Goal: Task Accomplishment & Management: Manage account settings

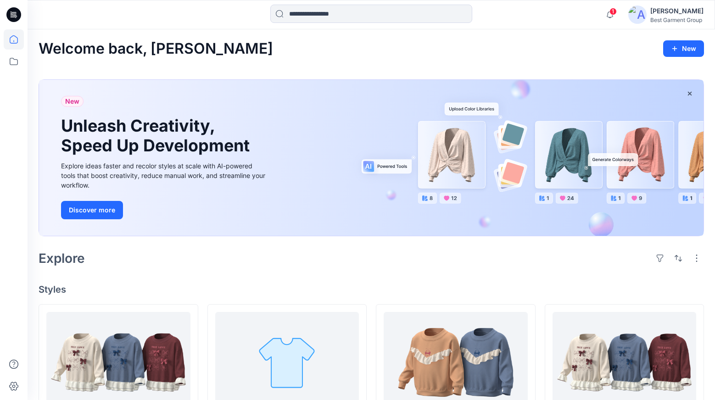
scroll to position [145, 0]
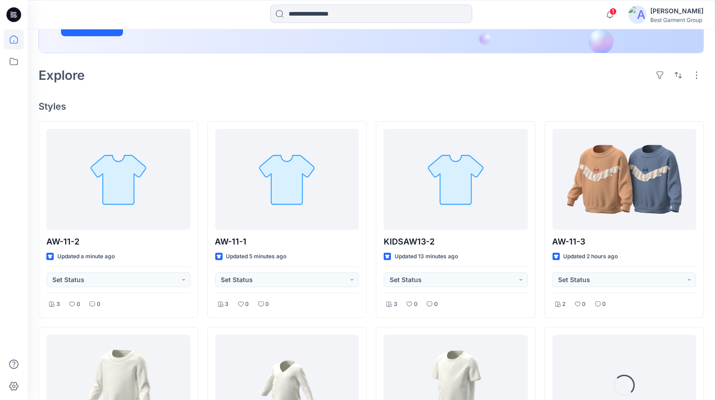
scroll to position [220, 0]
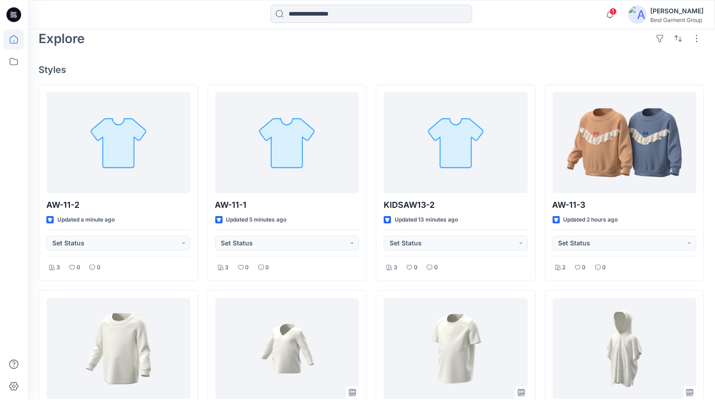
click at [542, 183] on div "AW-11-2 Updated a minute ago Set Status 3 0 0 KIDSAW10-1 Updated a day ago Set …" at bounding box center [371, 388] width 665 height 609
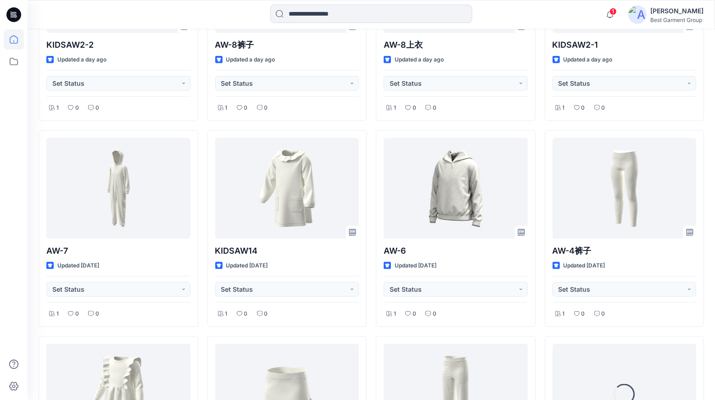
scroll to position [1411, 0]
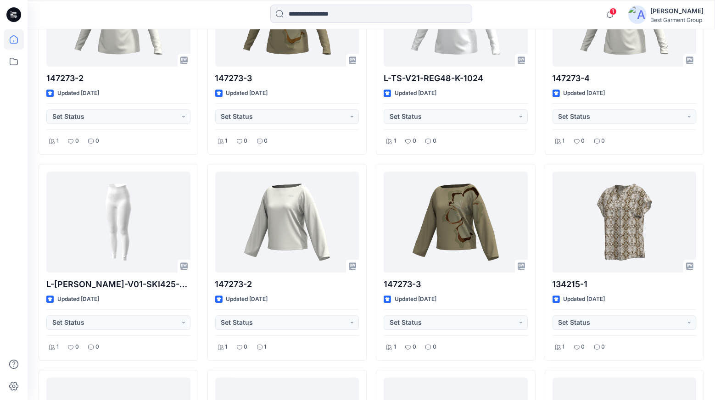
scroll to position [2637, 0]
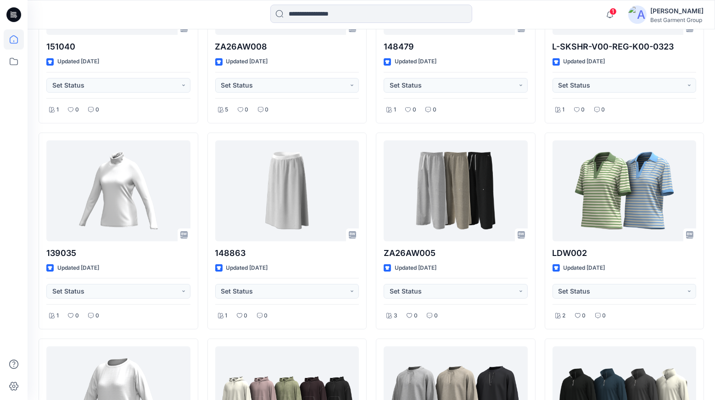
scroll to position [3906, 0]
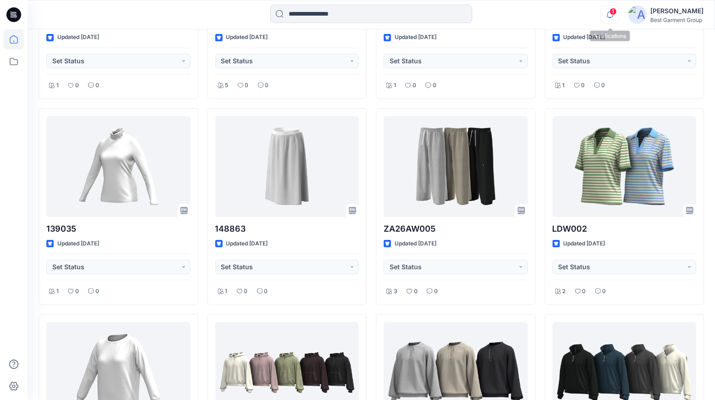
click at [612, 21] on icon "button" at bounding box center [609, 15] width 17 height 18
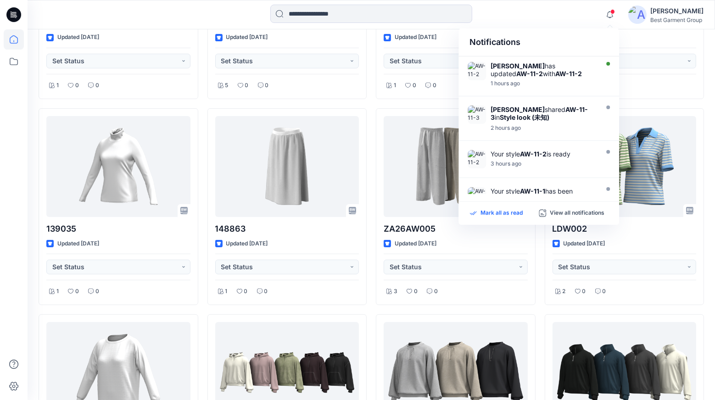
click at [520, 215] on p "Mark all as read" at bounding box center [501, 213] width 42 height 8
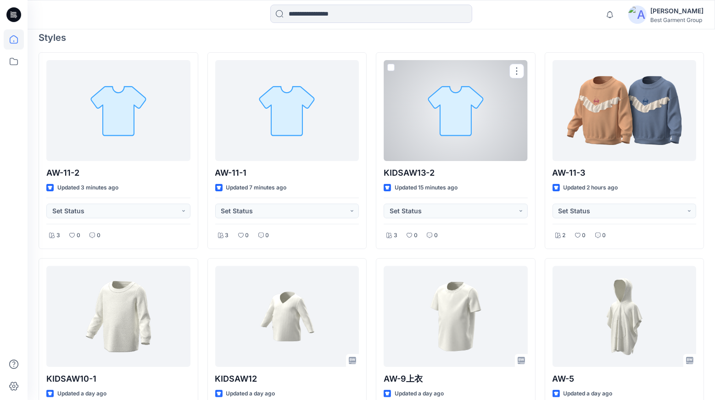
scroll to position [65, 0]
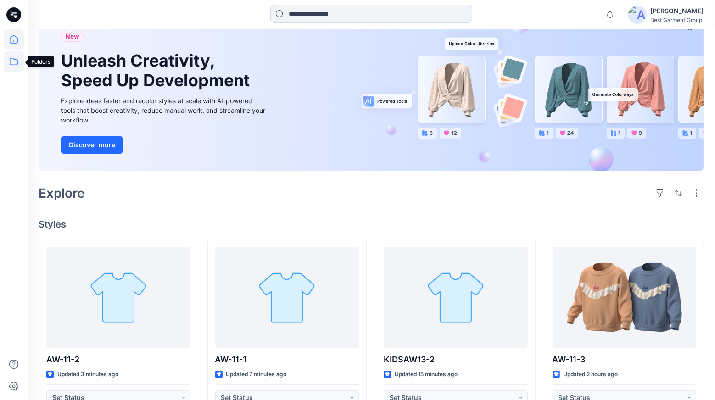
click at [15, 64] on icon at bounding box center [14, 61] width 20 height 20
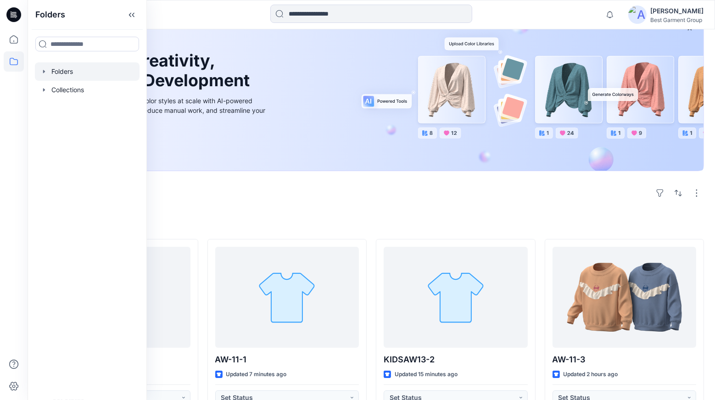
click at [67, 74] on div at bounding box center [87, 71] width 105 height 18
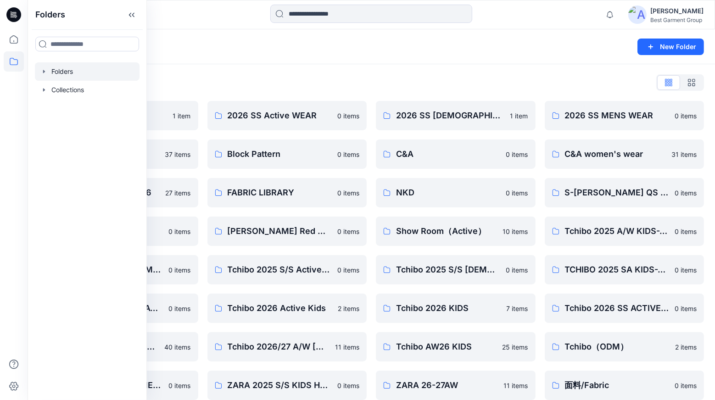
click at [312, 61] on div "Folders New Folder" at bounding box center [371, 46] width 687 height 35
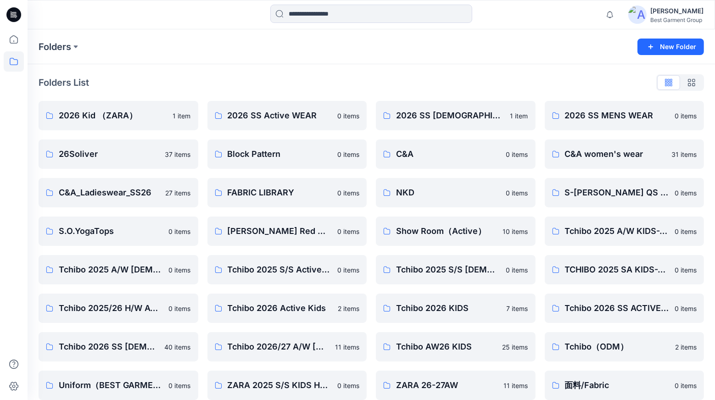
click at [369, 81] on div "Folders List" at bounding box center [371, 82] width 665 height 15
click at [369, 93] on div "Folders List 2026 Kid （ZARA） 1 item 26Soliver 37 items C&A_Ladieswear_SS26 27 i…" at bounding box center [371, 256] width 687 height 385
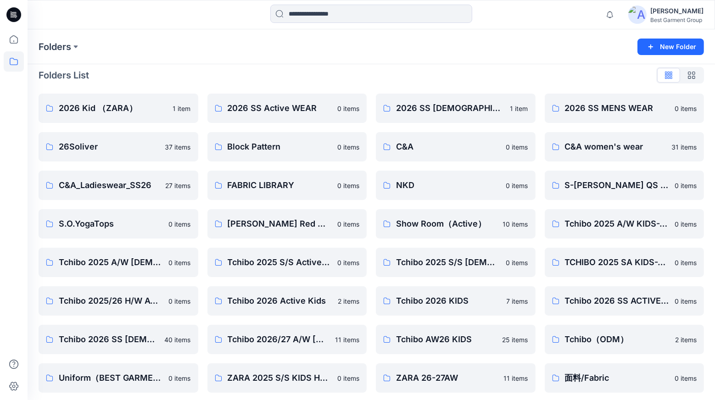
scroll to position [8, 0]
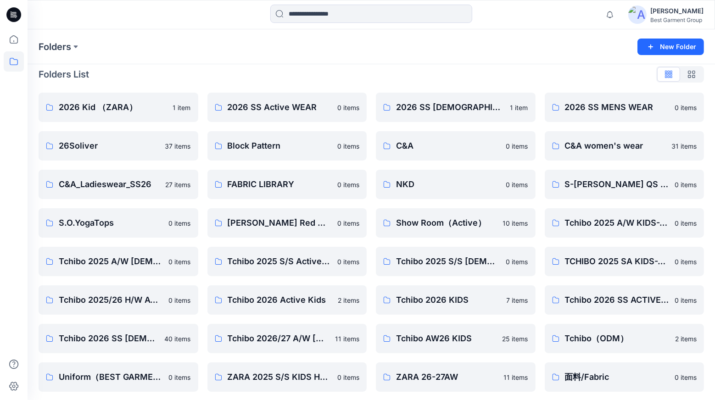
click at [372, 128] on div "2026 Kid （ZARA） 1 item 26Soliver 37 items C&A_Ladieswear_SS26 27 items S.O.Yoga…" at bounding box center [371, 262] width 665 height 338
click at [372, 279] on div "2026 Kid （ZARA） 1 item 26Soliver 37 items C&A_Ladieswear_SS26 27 items S.O.Yoga…" at bounding box center [371, 262] width 665 height 338
click at [372, 244] on div "2026 Kid （ZARA） 1 item 26Soliver 37 items C&A_Ladieswear_SS26 27 items S.O.Yoga…" at bounding box center [371, 262] width 665 height 338
click at [614, 11] on span "1" at bounding box center [612, 11] width 7 height 7
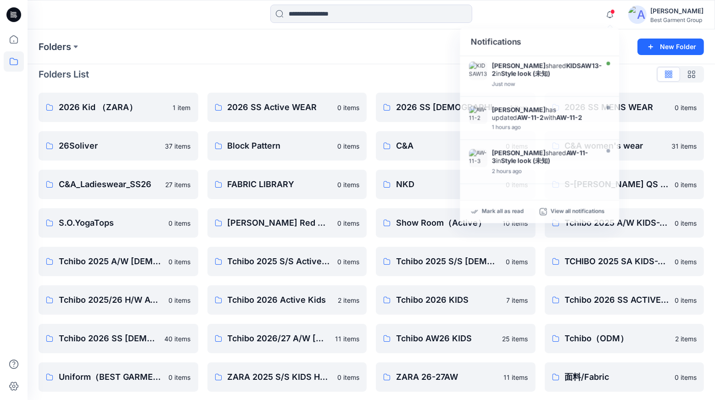
click at [388, 70] on div "Folders List" at bounding box center [371, 74] width 665 height 15
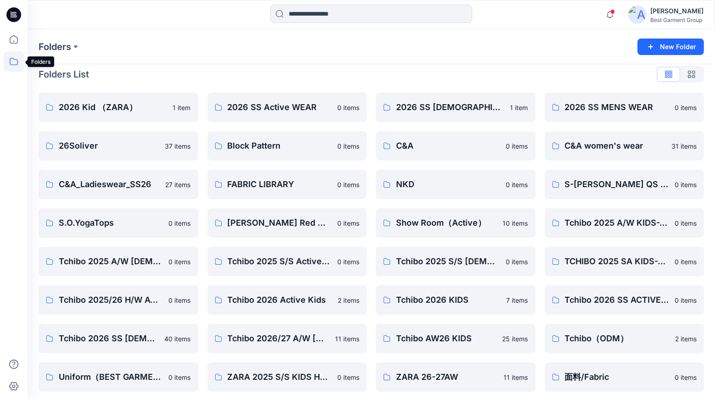
click at [9, 67] on icon at bounding box center [14, 61] width 20 height 20
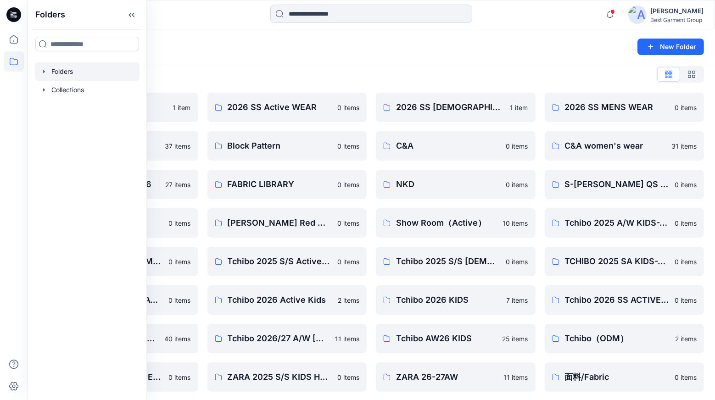
click at [66, 76] on div at bounding box center [87, 71] width 105 height 18
click at [47, 72] on icon "button" at bounding box center [43, 71] width 7 height 7
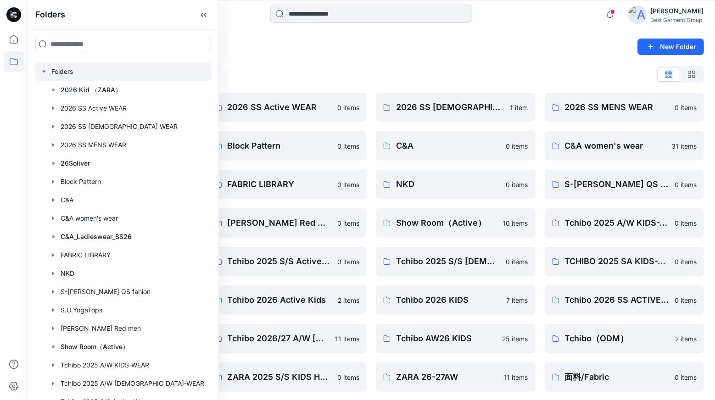
click at [246, 61] on div "Folders New Folder" at bounding box center [371, 46] width 687 height 35
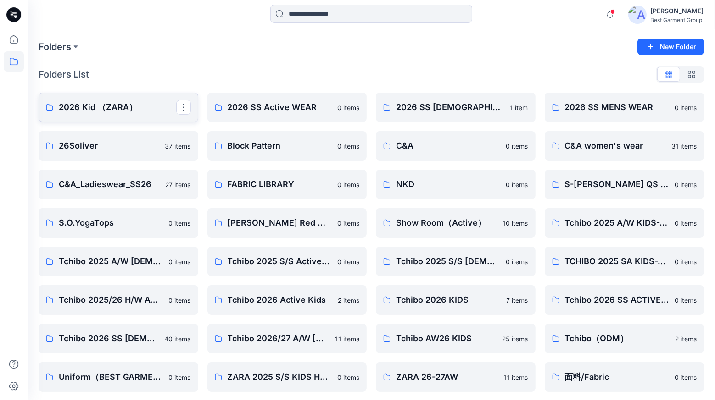
click at [109, 107] on p "2026 Kid （ZARA）" at bounding box center [117, 107] width 117 height 13
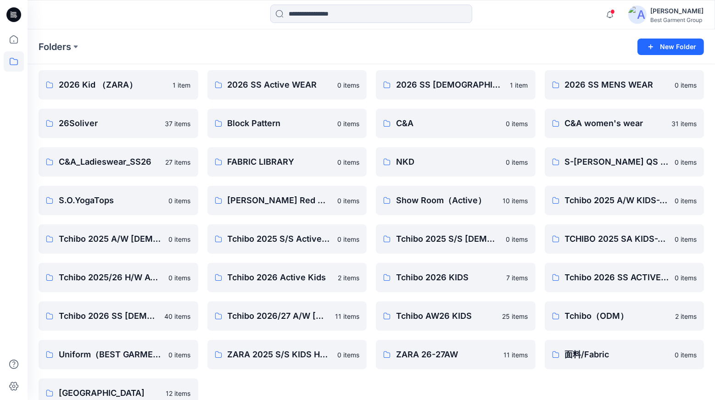
scroll to position [10, 0]
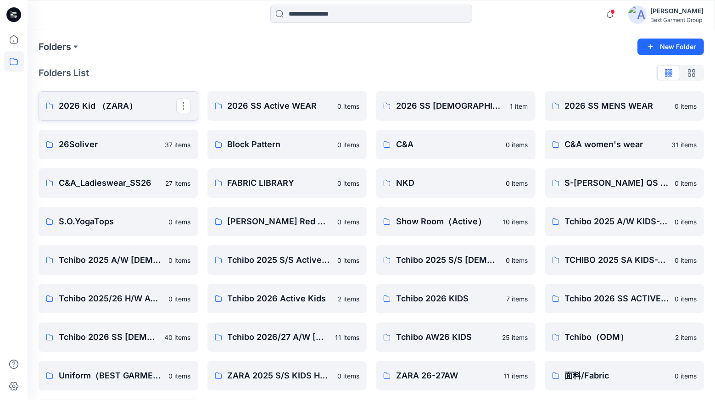
click at [149, 104] on p "2026 Kid （ZARA）" at bounding box center [117, 106] width 117 height 13
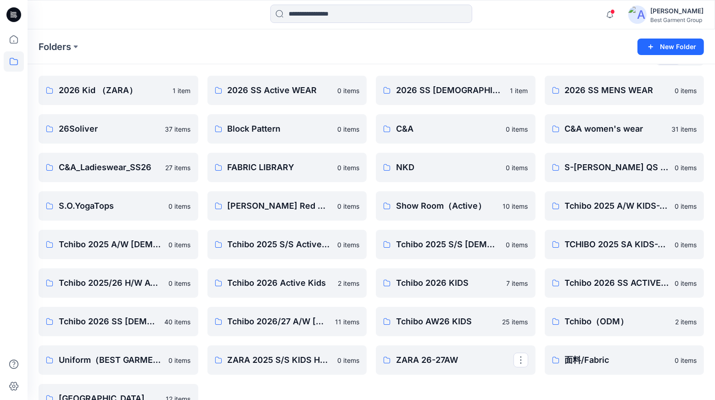
scroll to position [50, 0]
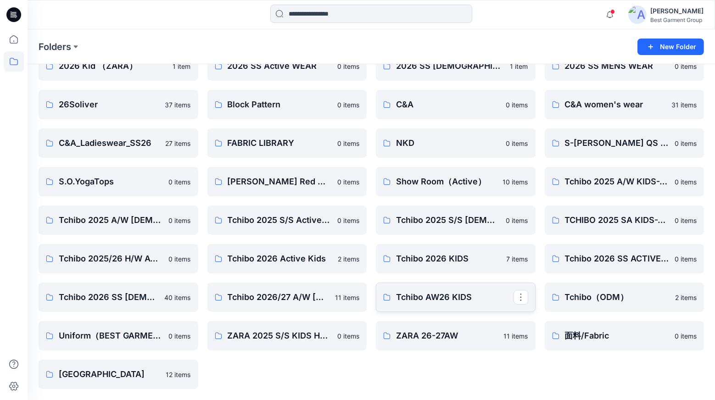
click at [418, 298] on p "Tchibo AW26 KIDS" at bounding box center [454, 297] width 117 height 13
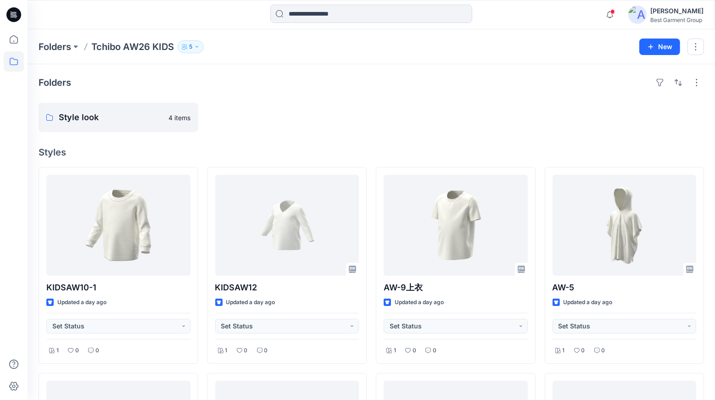
click at [195, 49] on icon "button" at bounding box center [197, 47] width 6 height 6
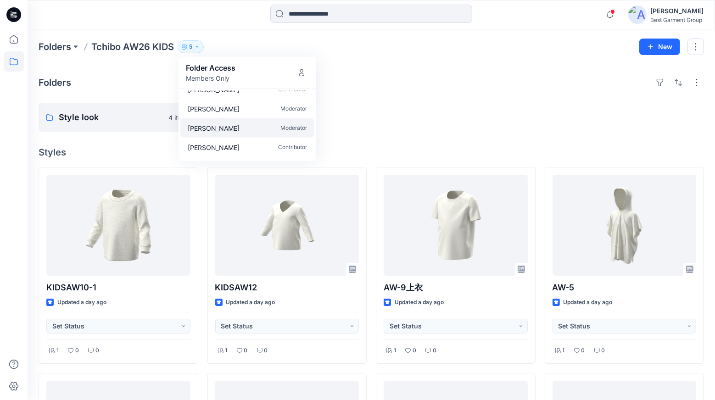
scroll to position [28, 0]
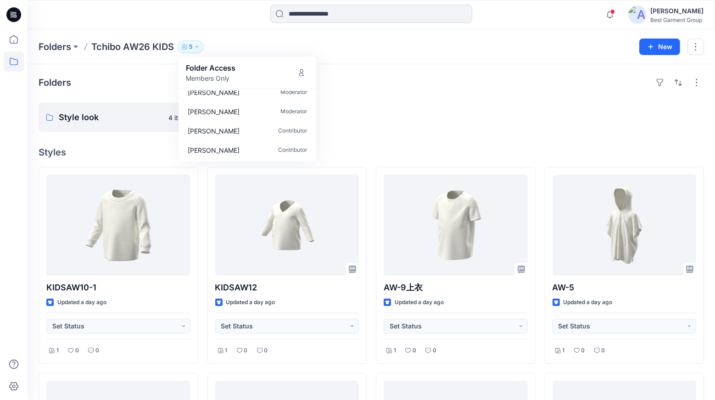
click at [409, 127] on div at bounding box center [456, 117] width 160 height 29
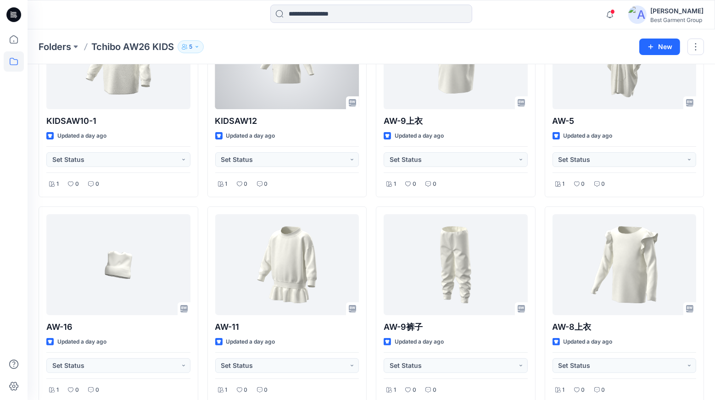
scroll to position [0, 0]
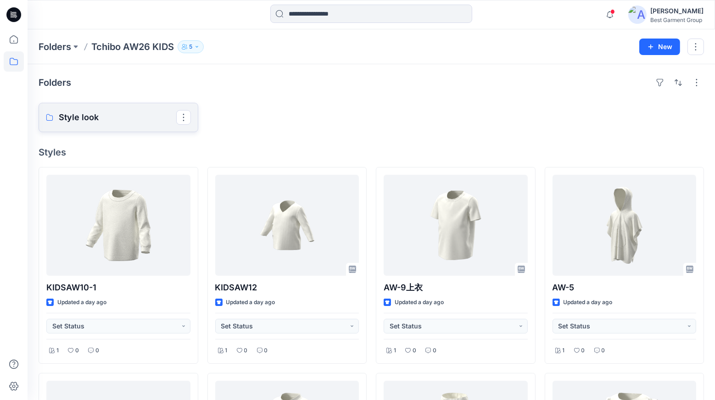
click at [112, 121] on p "Style look" at bounding box center [117, 117] width 117 height 13
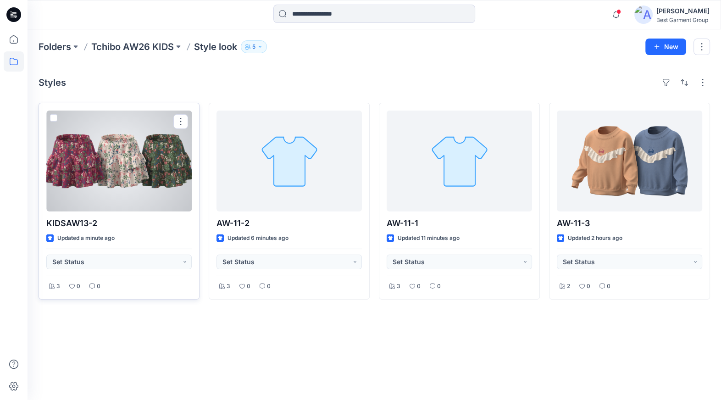
click at [100, 174] on div at bounding box center [118, 161] width 145 height 101
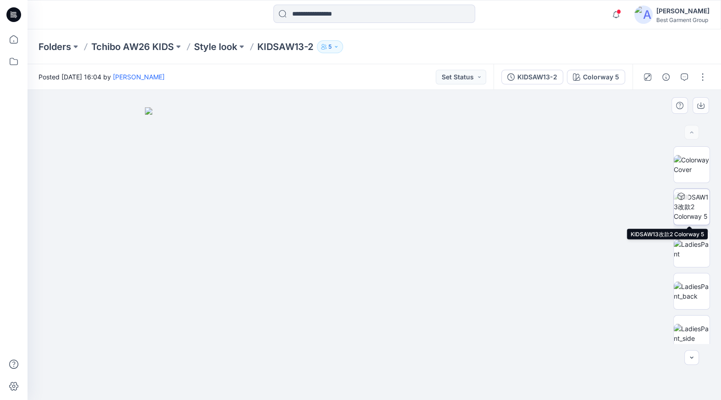
click at [685, 208] on img at bounding box center [692, 206] width 36 height 29
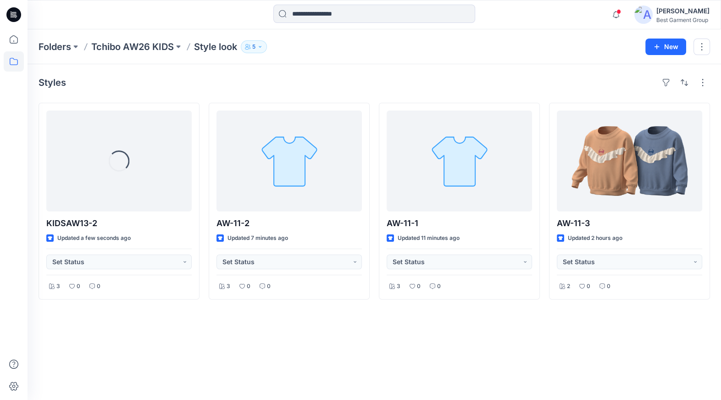
click at [393, 50] on div "Folders Tchibo AW26 KIDS Style look 5" at bounding box center [339, 46] width 600 height 13
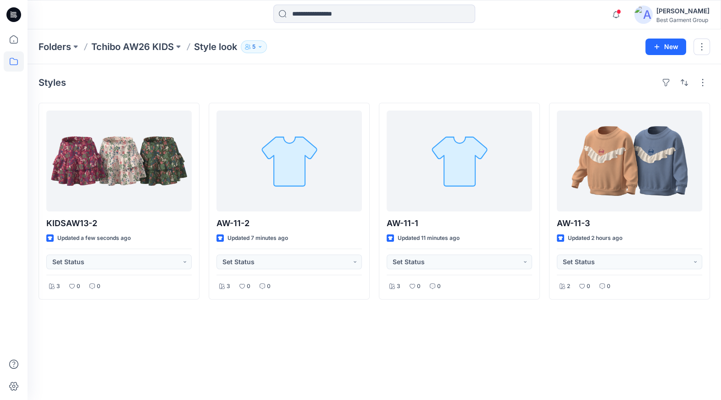
click at [380, 89] on div "Styles" at bounding box center [375, 82] width 672 height 15
click at [377, 85] on div "Styles" at bounding box center [375, 82] width 672 height 15
click at [372, 84] on div "Styles" at bounding box center [375, 82] width 672 height 15
click at [377, 89] on div "Styles" at bounding box center [375, 82] width 672 height 15
click at [615, 18] on icon "button" at bounding box center [616, 15] width 17 height 18
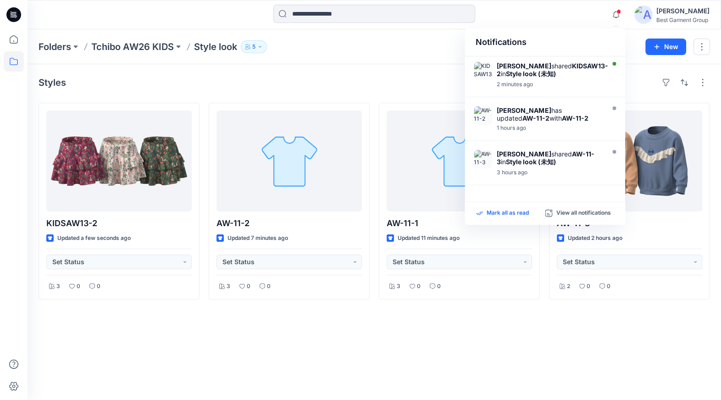
click at [501, 211] on p "Mark all as read" at bounding box center [508, 213] width 42 height 8
click at [383, 94] on div "Styles KIDSAW13-2 Updated a few seconds ago Set Status 3 0 0 AW-11-2 Updated 7 …" at bounding box center [375, 232] width 694 height 336
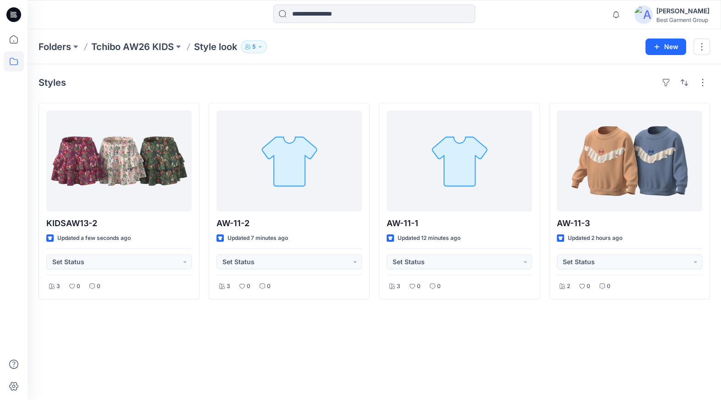
click at [377, 94] on div "Styles KIDSAW13-2 Updated a few seconds ago Set Status 3 0 0 AW-11-2 Updated 7 …" at bounding box center [375, 232] width 694 height 336
click at [10, 40] on icon at bounding box center [14, 39] width 20 height 20
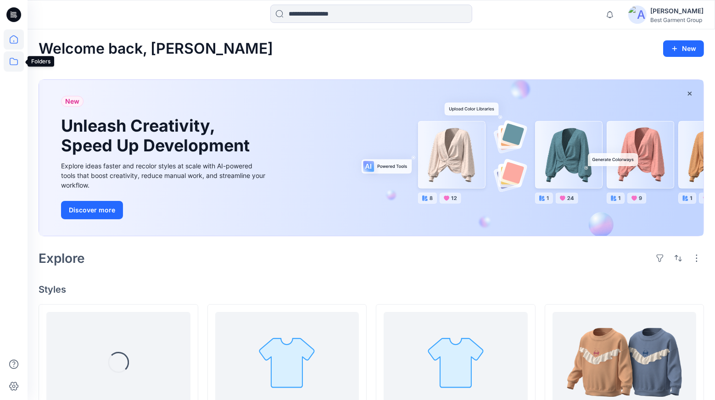
click at [19, 65] on icon at bounding box center [14, 61] width 20 height 20
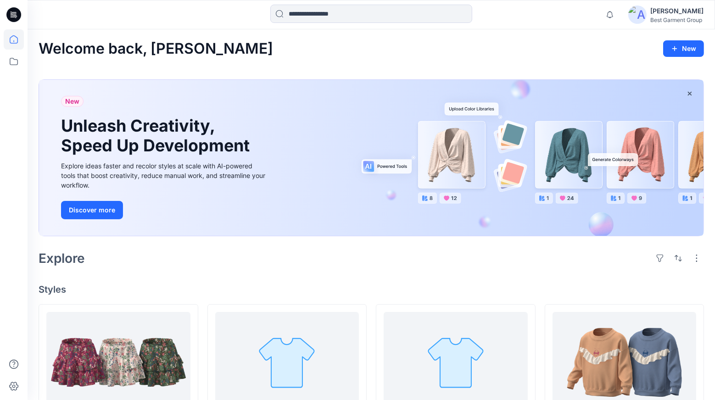
click at [380, 252] on div "Explore" at bounding box center [371, 258] width 665 height 22
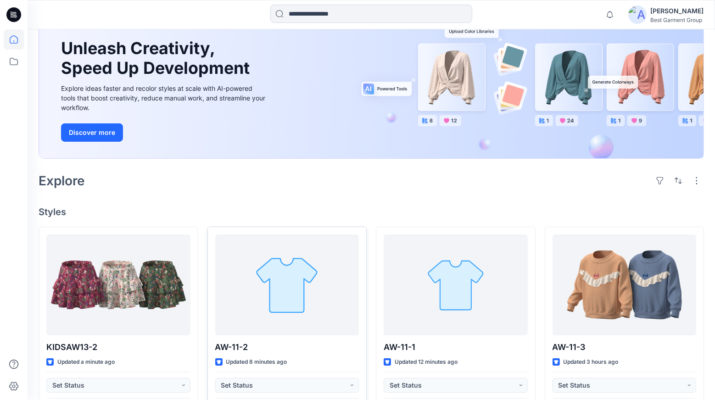
scroll to position [267, 0]
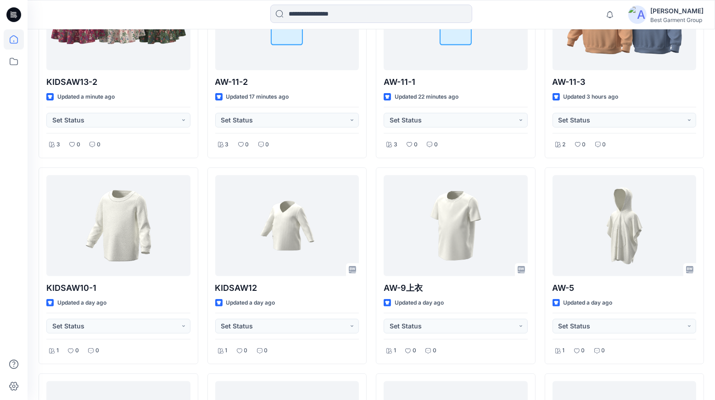
scroll to position [259, 0]
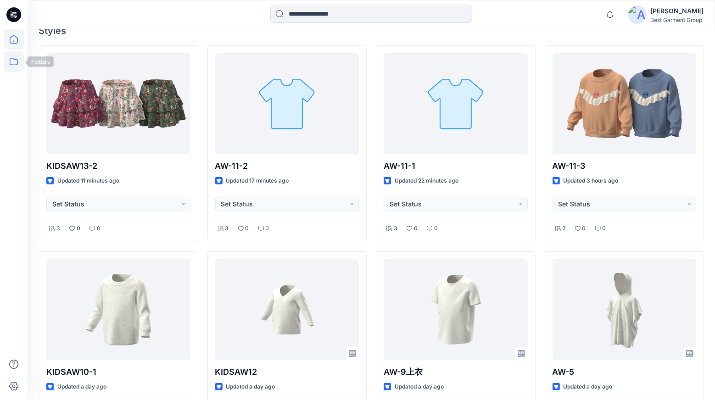
click at [11, 64] on icon at bounding box center [14, 61] width 20 height 20
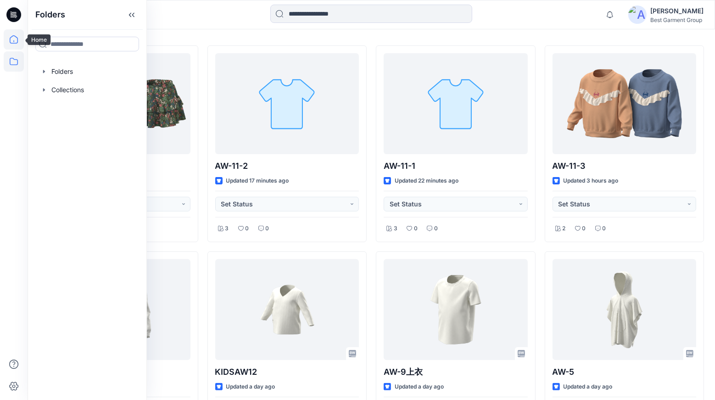
click at [11, 47] on icon at bounding box center [14, 39] width 20 height 20
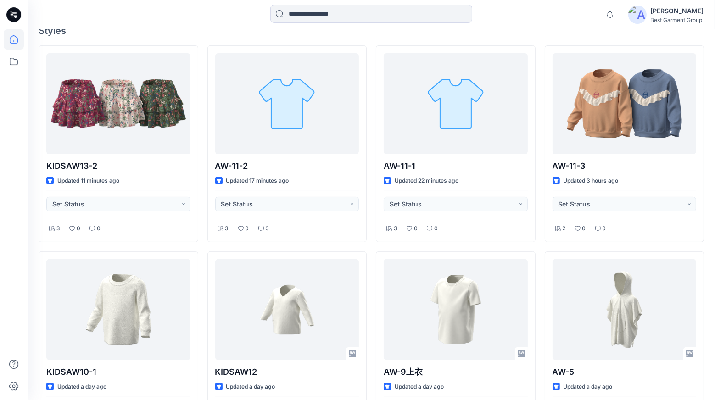
click at [211, 23] on div at bounding box center [371, 15] width 344 height 20
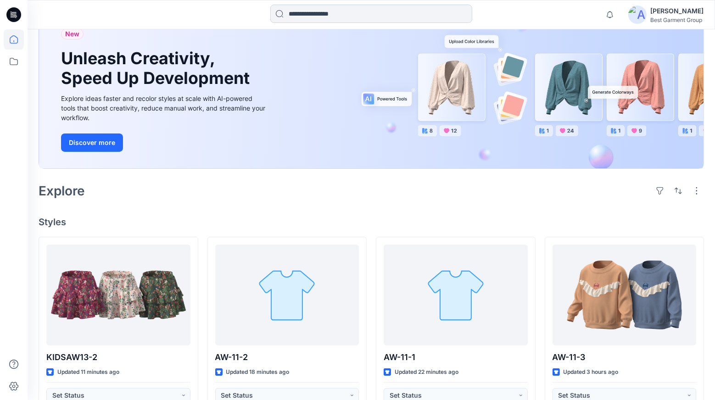
scroll to position [67, 0]
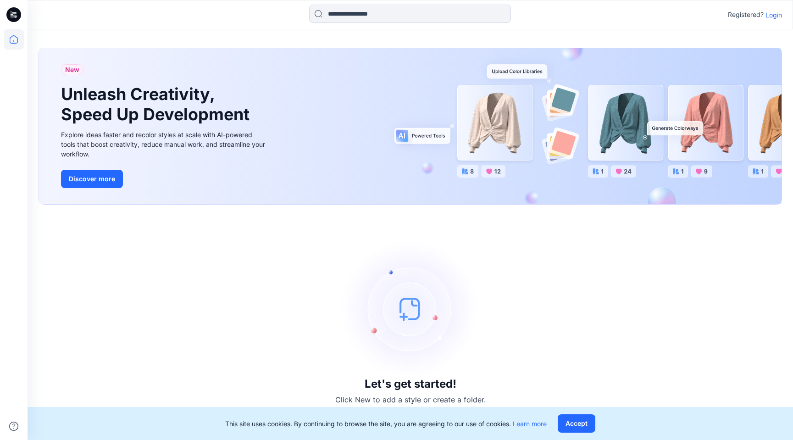
click at [766, 16] on p "Login" at bounding box center [774, 15] width 17 height 10
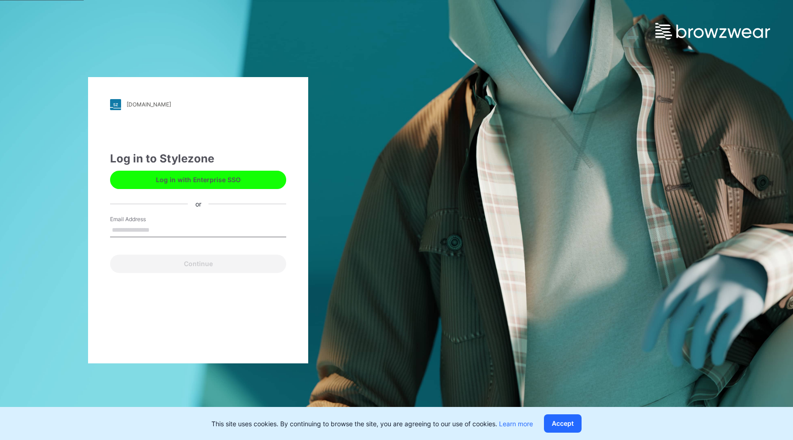
click at [146, 220] on label "Email Address" at bounding box center [142, 219] width 64 height 8
click at [146, 223] on input "Email Address" at bounding box center [198, 230] width 176 height 14
click at [142, 233] on input "Email Address" at bounding box center [198, 230] width 176 height 14
type input "**********"
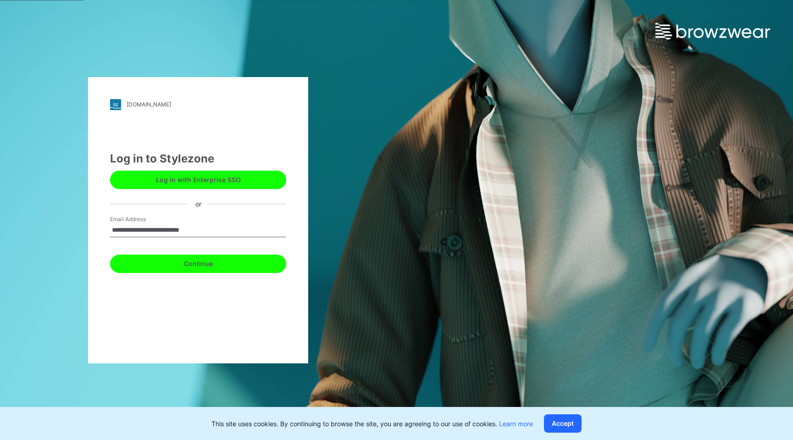
click at [167, 258] on button "Continue" at bounding box center [198, 264] width 176 height 18
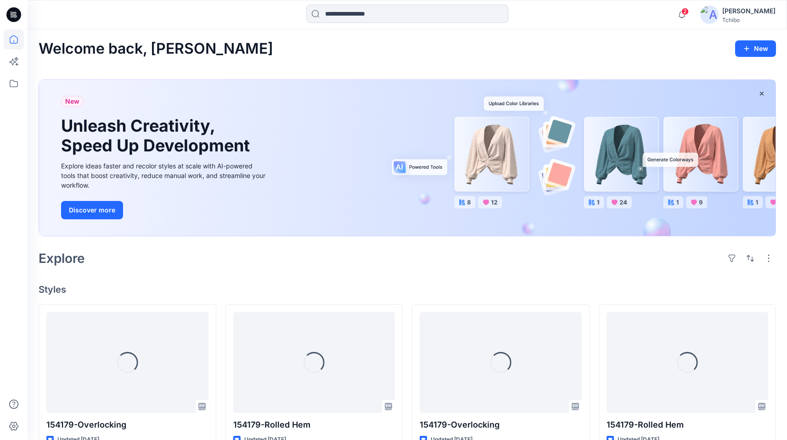
click at [404, 256] on div "Explore" at bounding box center [407, 258] width 737 height 22
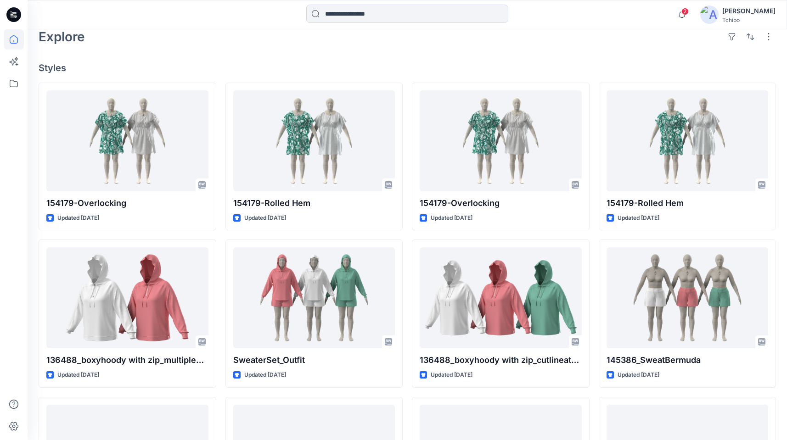
scroll to position [220, 0]
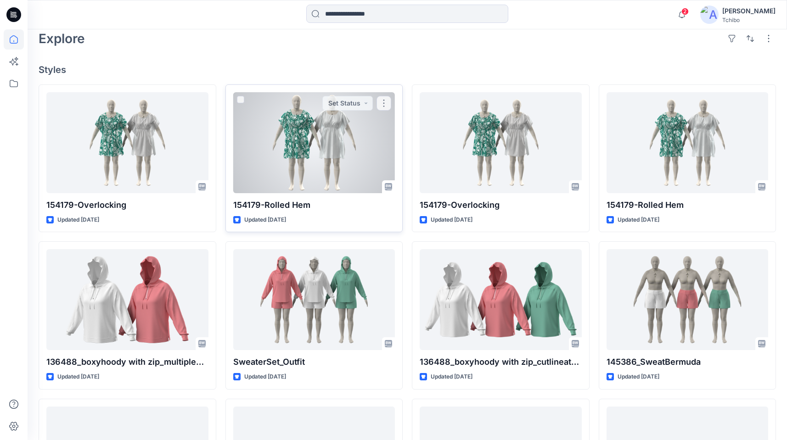
click at [340, 166] on div at bounding box center [314, 142] width 162 height 101
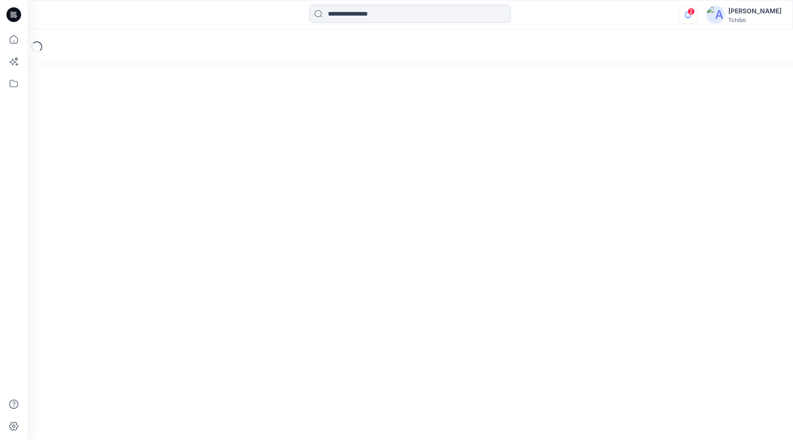
click at [692, 17] on icon "button" at bounding box center [688, 14] width 6 height 6
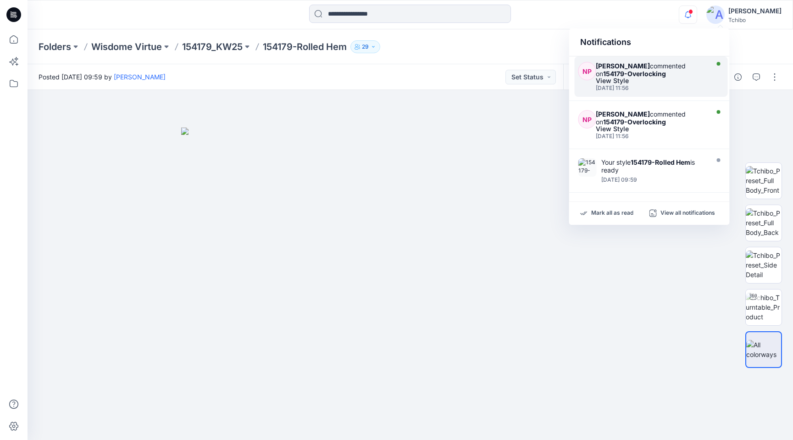
click at [663, 79] on div "View Style" at bounding box center [651, 81] width 110 height 6
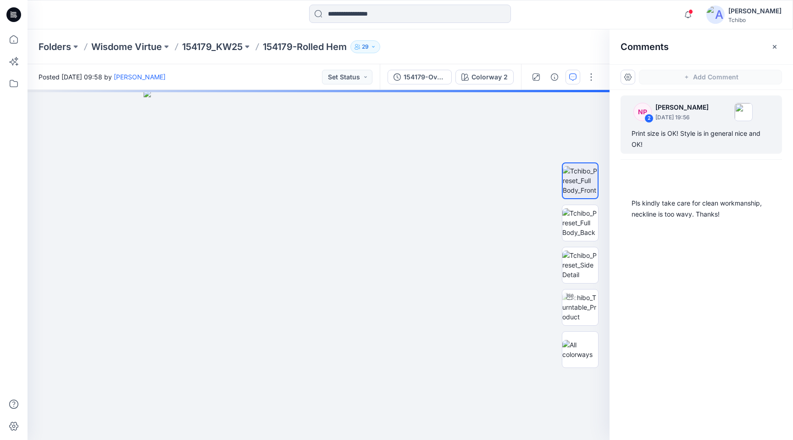
click at [694, 264] on div "NP 2 Natalie Pajak July 31, 2025 19:56 Print size is OK! Style is in general ni…" at bounding box center [702, 248] width 184 height 316
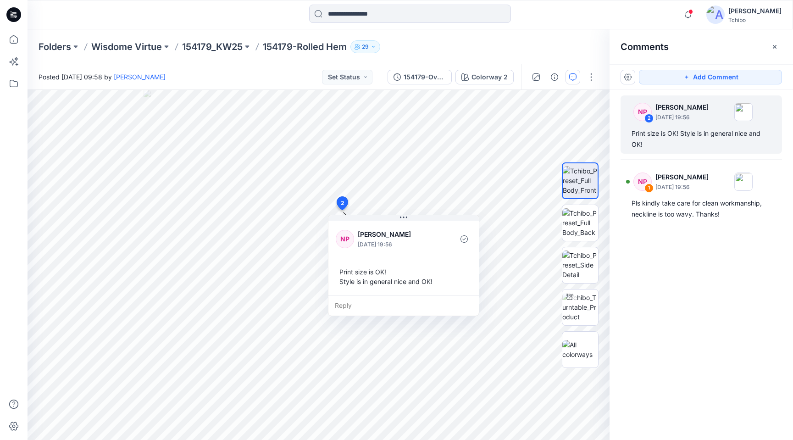
click at [710, 281] on div "NP 2 Natalie Pajak July 31, 2025 19:56 Print size is OK! Style is in general ni…" at bounding box center [702, 248] width 184 height 316
click at [693, 288] on div "NP 2 Natalie Pajak July 31, 2025 19:56 Print size is OK! Style is in general ni…" at bounding box center [702, 248] width 184 height 316
click at [234, 50] on p "154179_KW25" at bounding box center [212, 46] width 61 height 13
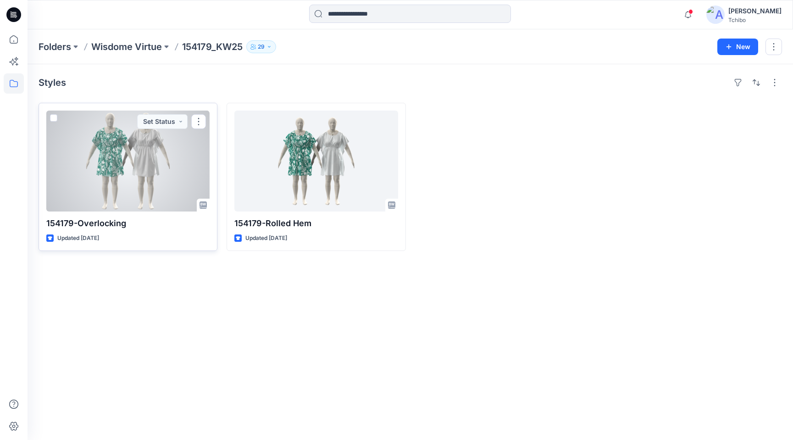
click at [142, 204] on div at bounding box center [127, 161] width 163 height 101
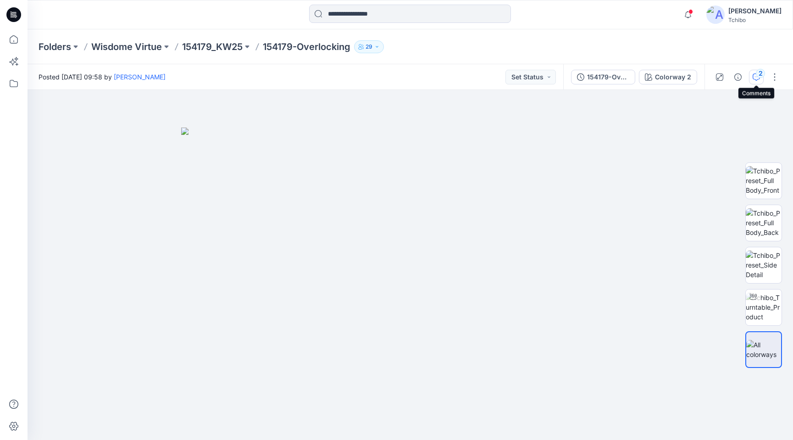
click at [758, 74] on div "2" at bounding box center [760, 73] width 9 height 9
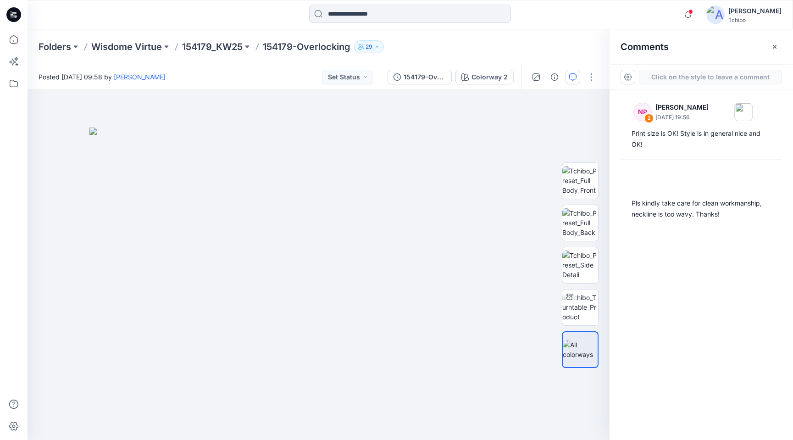
click at [703, 276] on div "NP 2 Natalie Pajak July 31, 2025 19:56 Print size is OK! Style is in general ni…" at bounding box center [702, 248] width 184 height 316
click at [721, 288] on div "NP 2 Natalie Pajak July 31, 2025 19:56 Print size is OK! Style is in general ni…" at bounding box center [702, 248] width 184 height 316
click at [742, 284] on div "NP 2 Natalie Pajak July 31, 2025 19:56 Print size is OK! Style is in general ni…" at bounding box center [702, 248] width 184 height 316
click at [698, 330] on div "NP 2 Natalie Pajak July 31, 2025 19:56 Print size is OK! Style is in general ni…" at bounding box center [702, 248] width 184 height 316
click at [697, 13] on icon "button" at bounding box center [688, 15] width 17 height 18
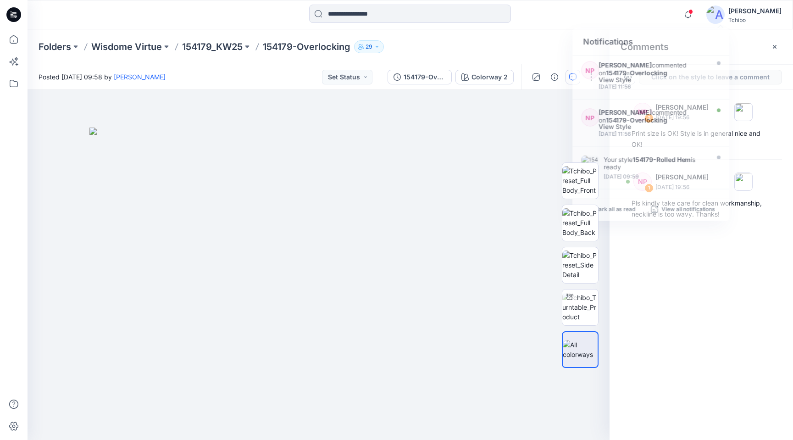
click at [686, 283] on div "NP 2 Natalie Pajak July 31, 2025 19:56 Print size is OK! Style is in general ni…" at bounding box center [702, 248] width 184 height 316
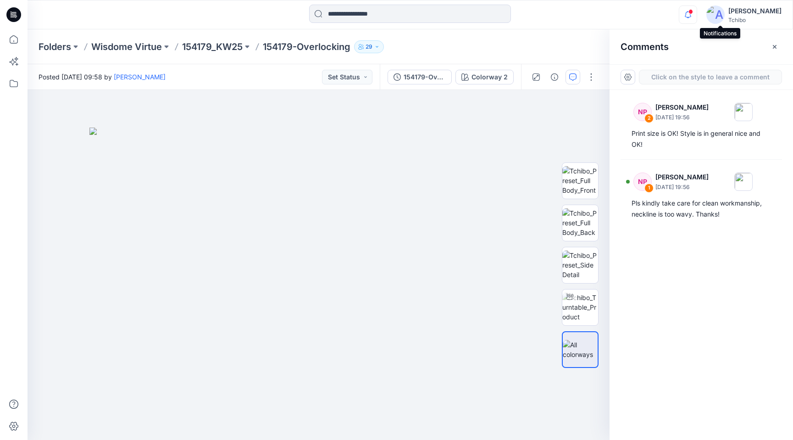
click at [692, 14] on icon "button" at bounding box center [688, 14] width 6 height 6
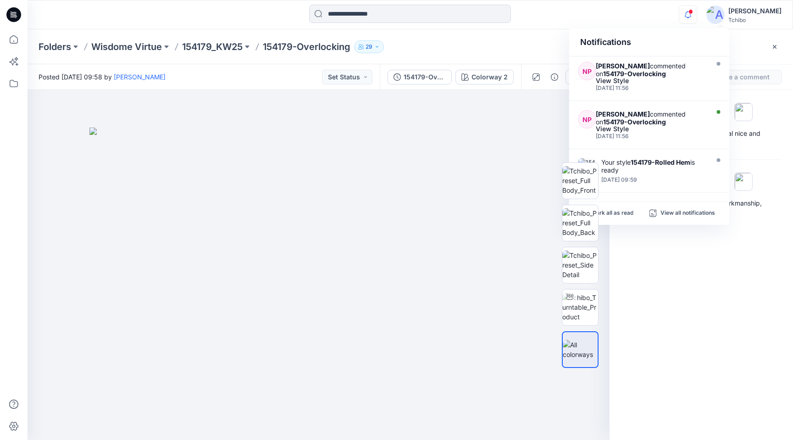
click at [697, 22] on icon "button" at bounding box center [688, 15] width 17 height 18
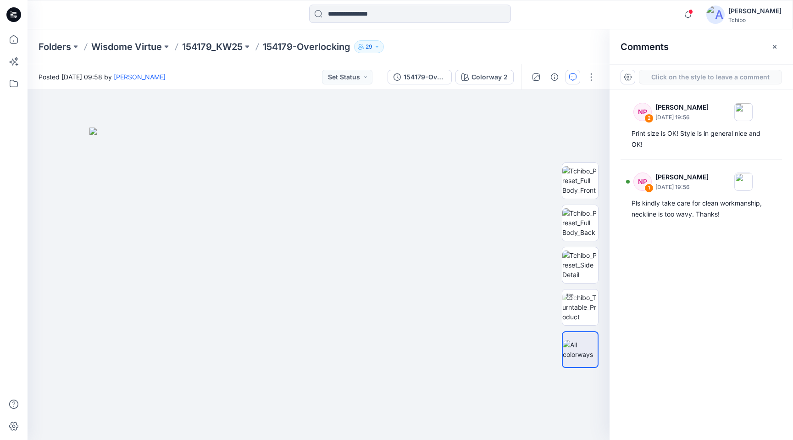
click at [701, 256] on div "NP 2 Natalie Pajak July 31, 2025 19:56 Print size is OK! Style is in general ni…" at bounding box center [702, 248] width 184 height 316
click at [529, 32] on div "Folders Wisdome Virtue 154179_KW25 154179-Overlocking 29" at bounding box center [411, 46] width 766 height 35
click at [729, 291] on div "NP 2 Natalie Pajak July 31, 2025 19:56 Print size is OK! Style is in general ni…" at bounding box center [702, 248] width 184 height 316
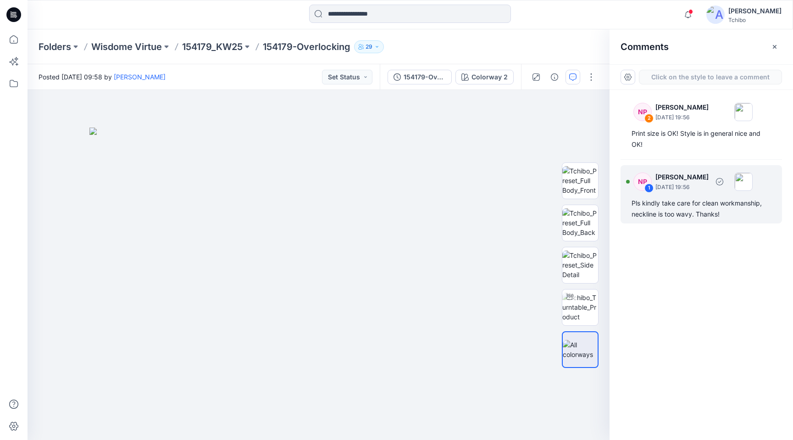
click at [717, 214] on div "Pls kindly take care for clean workmanship, neckline is too wavy. Thanks!" at bounding box center [702, 209] width 140 height 22
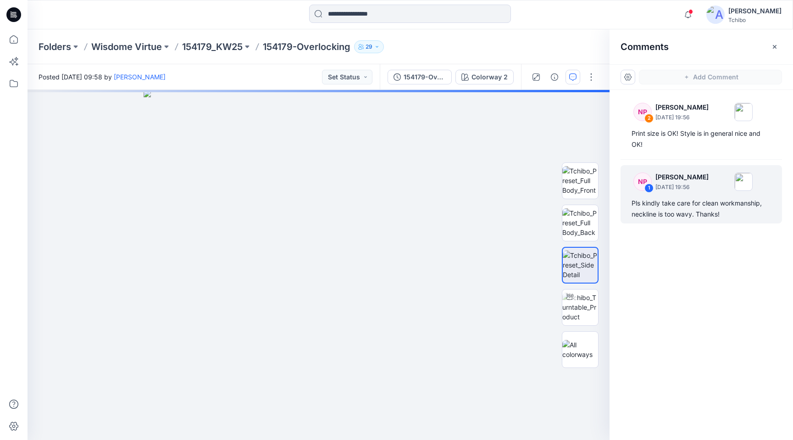
click at [698, 275] on div "NP 2 Natalie Pajak July 31, 2025 19:56 Print size is OK! Style is in general ni…" at bounding box center [702, 248] width 184 height 316
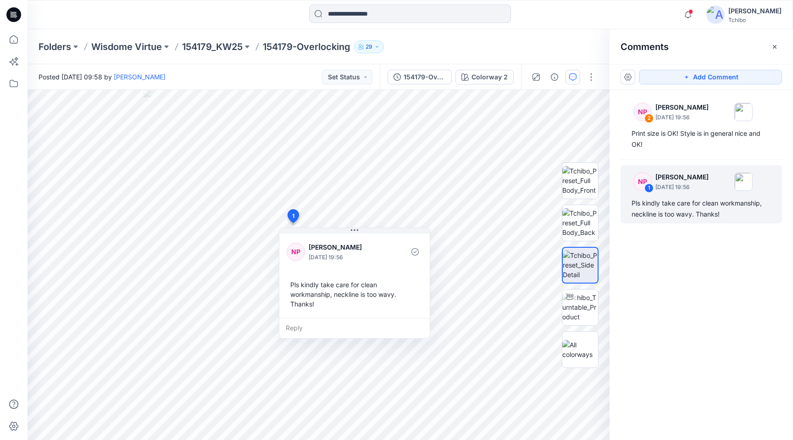
click at [737, 289] on div "NP 2 Natalie Pajak July 31, 2025 19:56 Print size is OK! Style is in general ni…" at bounding box center [702, 248] width 184 height 316
click at [539, 40] on div "Folders Wisdome Virtue 154179_KW25 154179-Overlocking 29" at bounding box center [375, 46] width 672 height 13
click at [201, 44] on p "154179_KW25" at bounding box center [212, 46] width 61 height 13
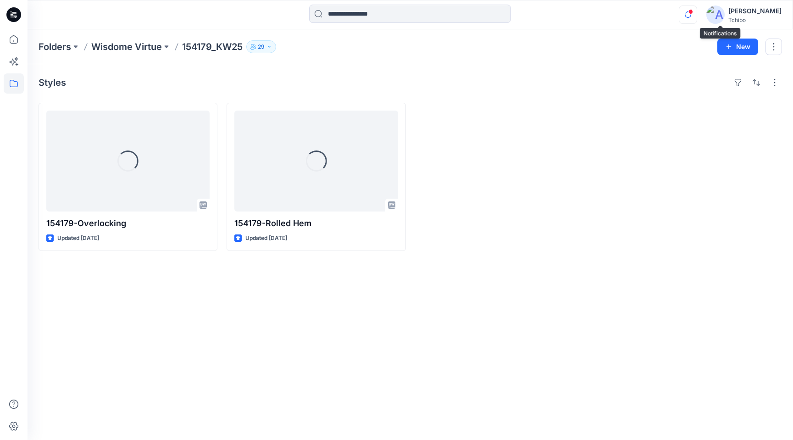
click at [697, 19] on icon "button" at bounding box center [688, 15] width 17 height 18
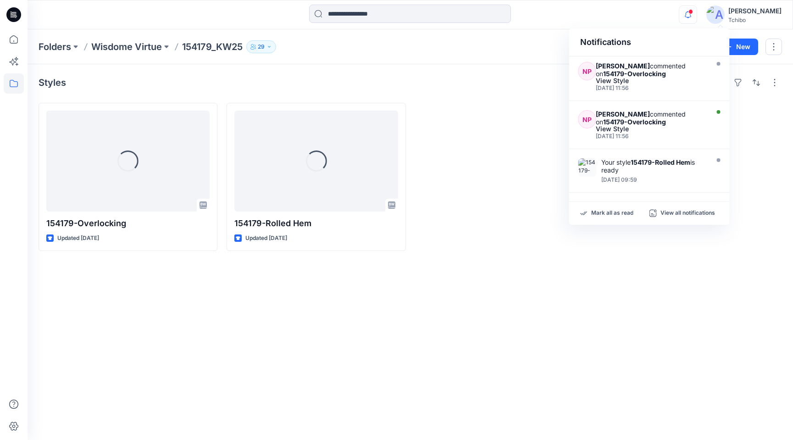
click at [697, 18] on icon "button" at bounding box center [688, 15] width 17 height 18
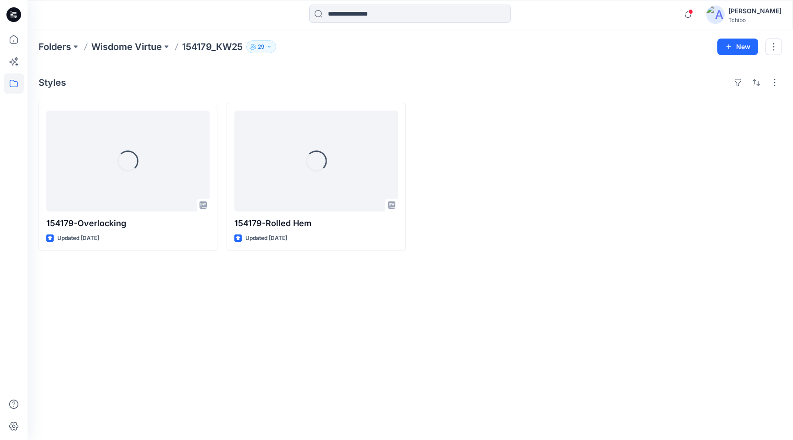
click at [526, 185] on div at bounding box center [504, 177] width 179 height 148
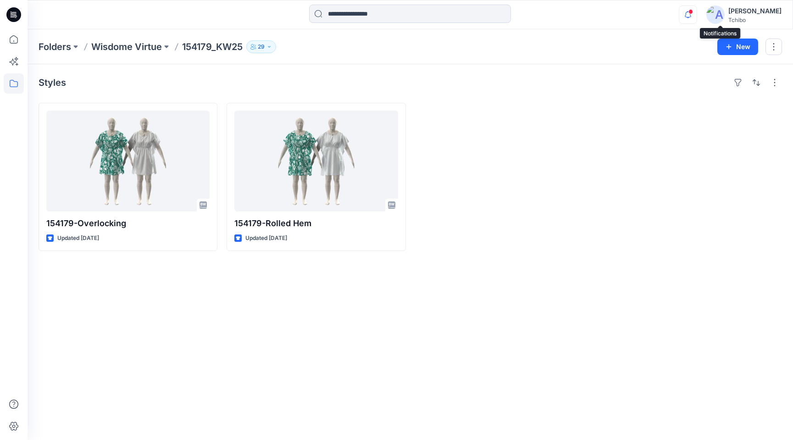
click at [697, 6] on icon "button" at bounding box center [688, 15] width 17 height 18
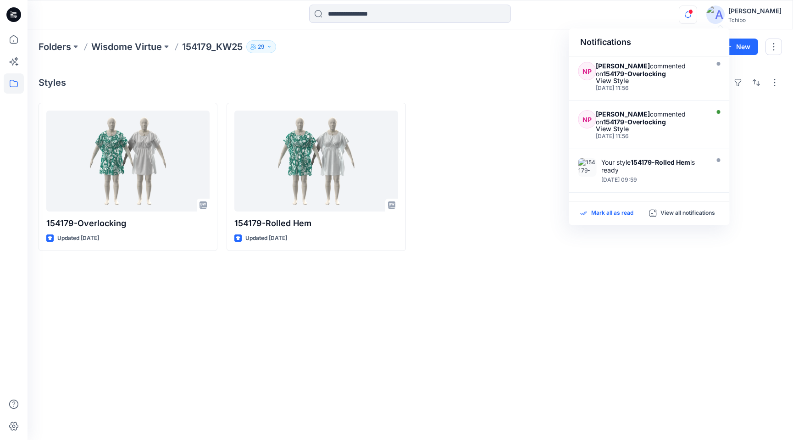
click at [618, 214] on p "Mark all as read" at bounding box center [613, 213] width 42 height 8
click at [490, 175] on div at bounding box center [504, 177] width 179 height 148
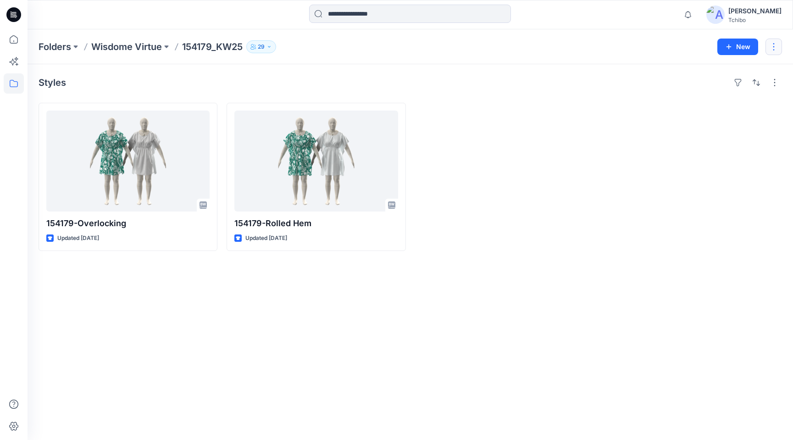
click at [777, 53] on button "button" at bounding box center [774, 47] width 17 height 17
click at [652, 151] on div at bounding box center [692, 177] width 179 height 148
click at [725, 14] on img at bounding box center [716, 15] width 18 height 18
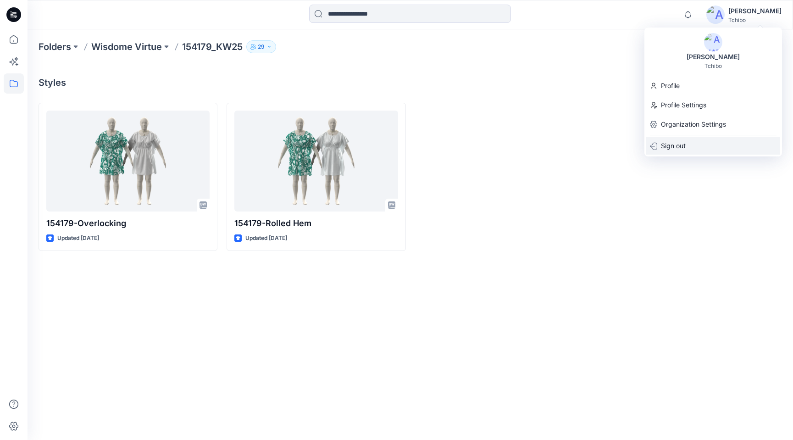
click at [673, 153] on p "Sign out" at bounding box center [673, 145] width 25 height 17
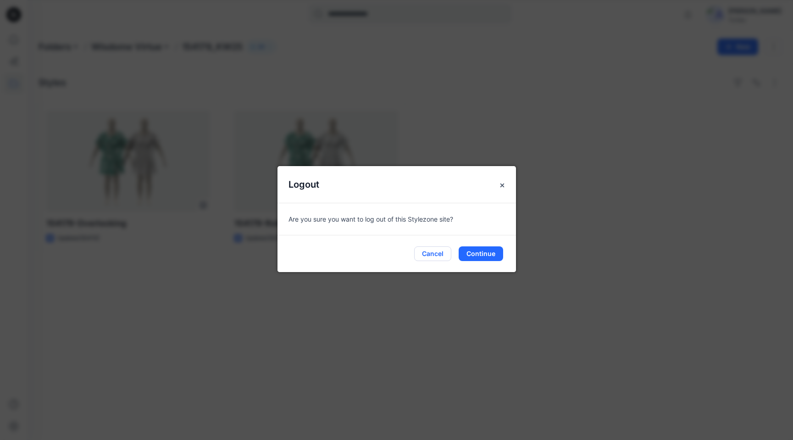
click at [442, 252] on button "Cancel" at bounding box center [432, 253] width 37 height 15
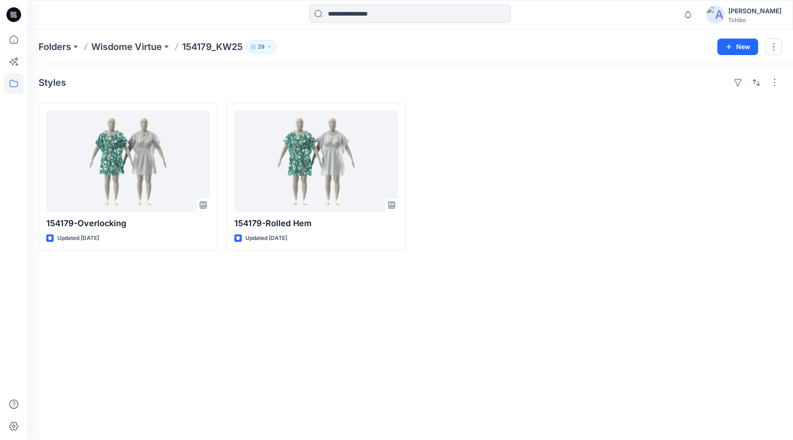
click at [768, 19] on div "Tchibo" at bounding box center [755, 20] width 53 height 7
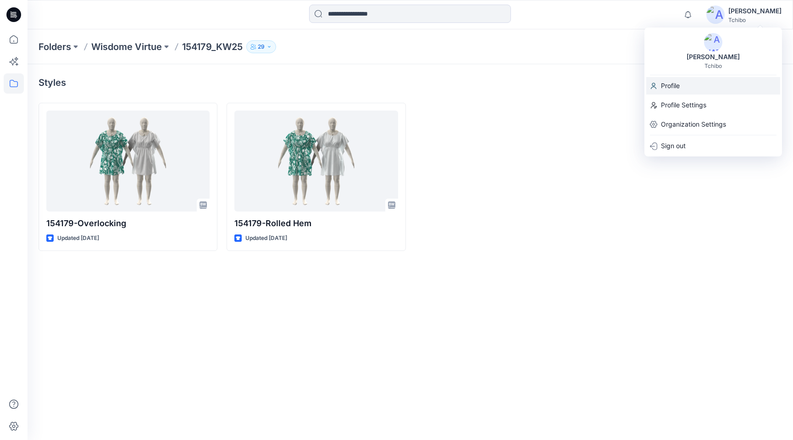
click at [708, 89] on div "Profile" at bounding box center [714, 85] width 134 height 17
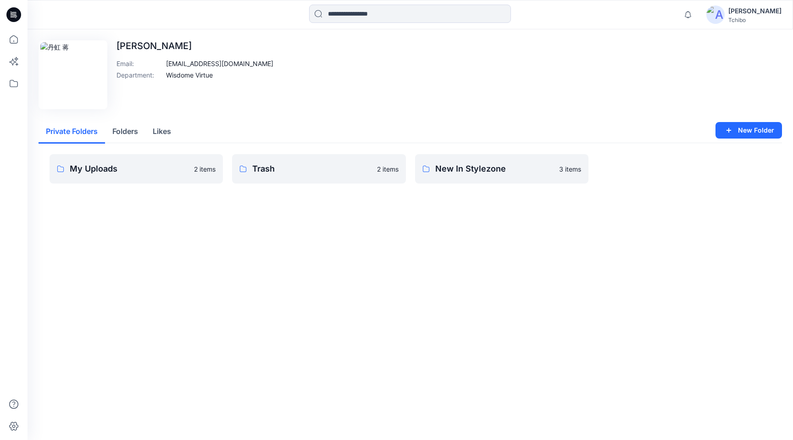
click at [775, 22] on div "Tchibo" at bounding box center [755, 20] width 53 height 7
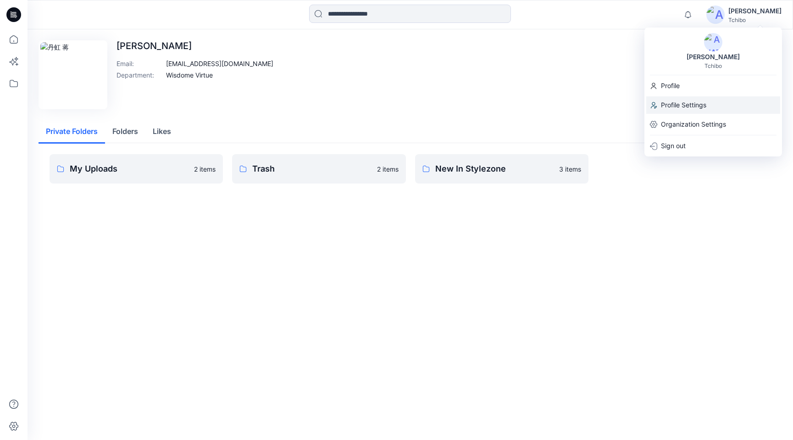
click at [687, 109] on p "Profile Settings" at bounding box center [683, 104] width 45 height 17
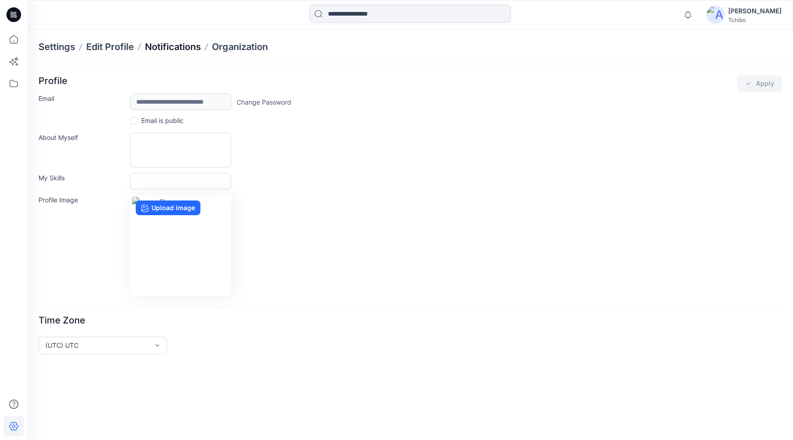
click at [183, 52] on p "Notifications" at bounding box center [173, 46] width 56 height 13
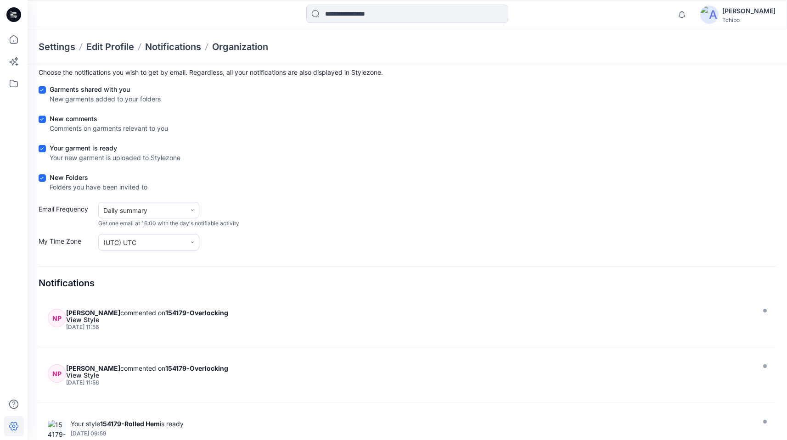
scroll to position [47, 0]
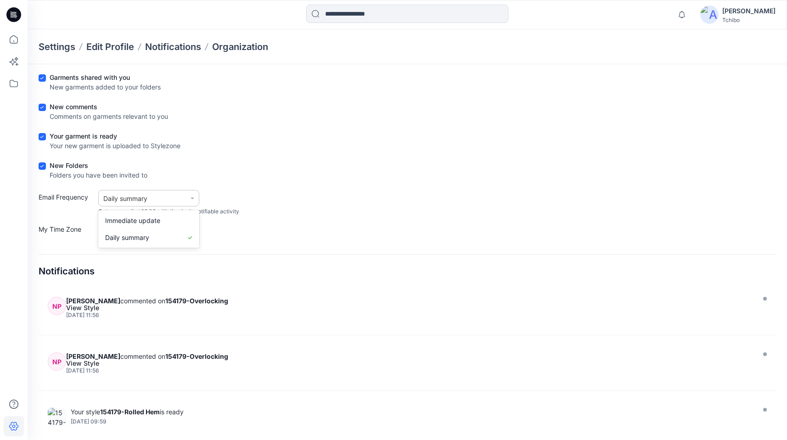
click at [167, 198] on div "Daily summary" at bounding box center [142, 199] width 78 height 10
click at [142, 228] on div "Immediate update" at bounding box center [148, 220] width 101 height 17
click at [166, 233] on input "text" at bounding box center [147, 231] width 72 height 10
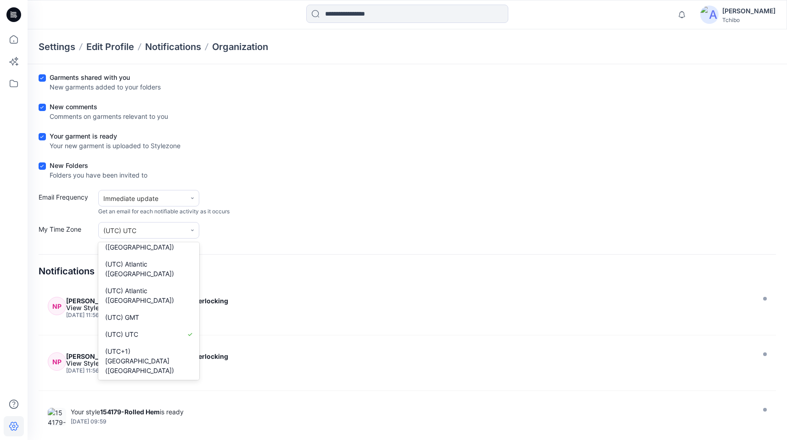
scroll to position [6500, 0]
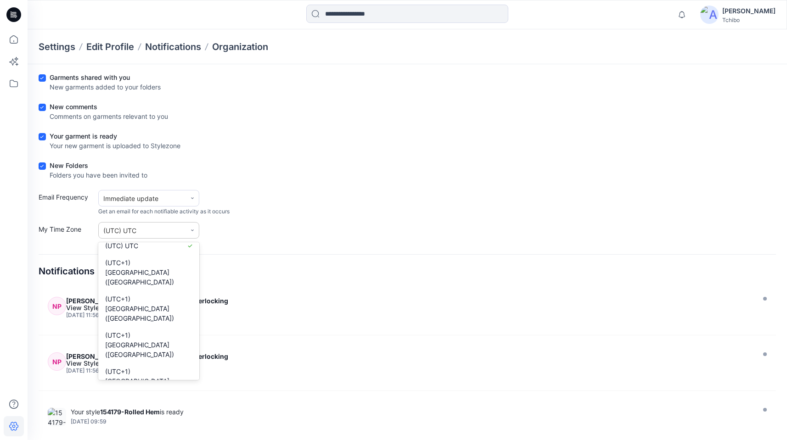
click at [153, 229] on input "text" at bounding box center [147, 231] width 72 height 10
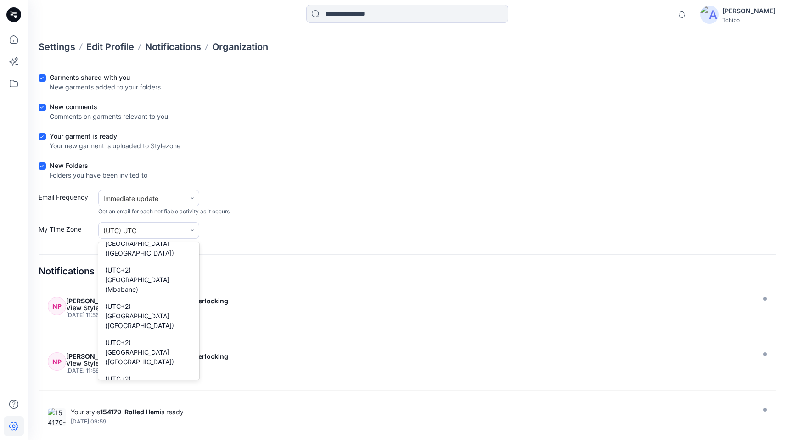
scroll to position [7816, 0]
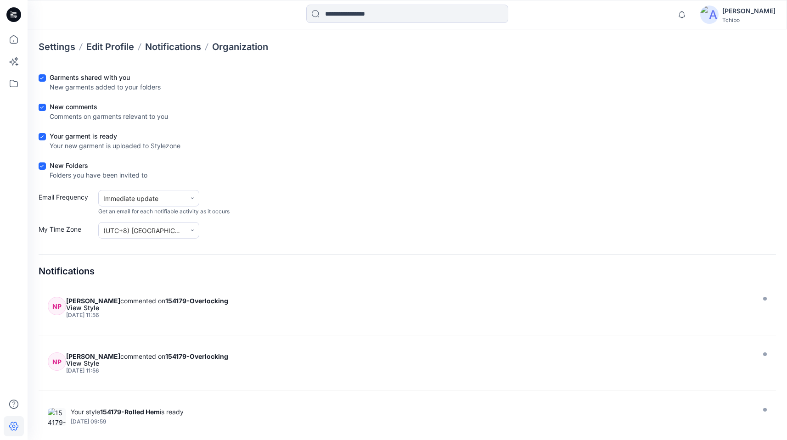
click at [323, 246] on div "Notifications Preferences Save Choose the notifications you wish to get by emai…" at bounding box center [407, 228] width 737 height 401
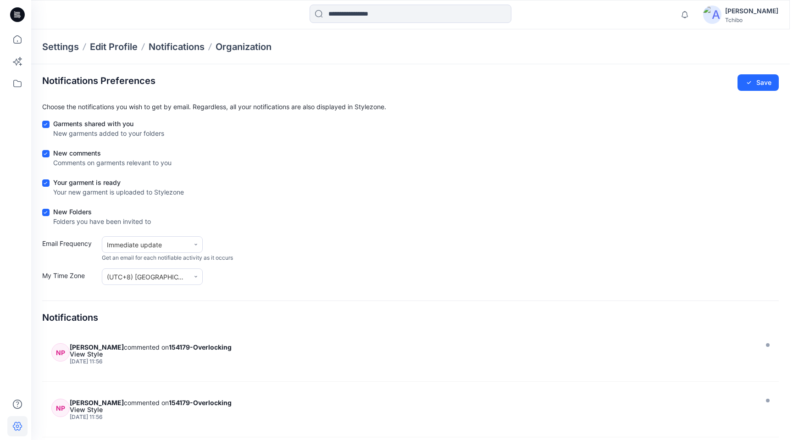
scroll to position [0, 0]
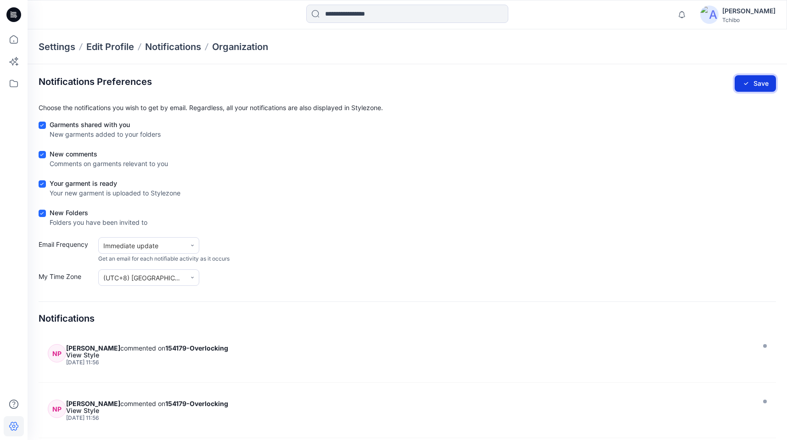
click at [760, 87] on button "Save" at bounding box center [754, 83] width 41 height 17
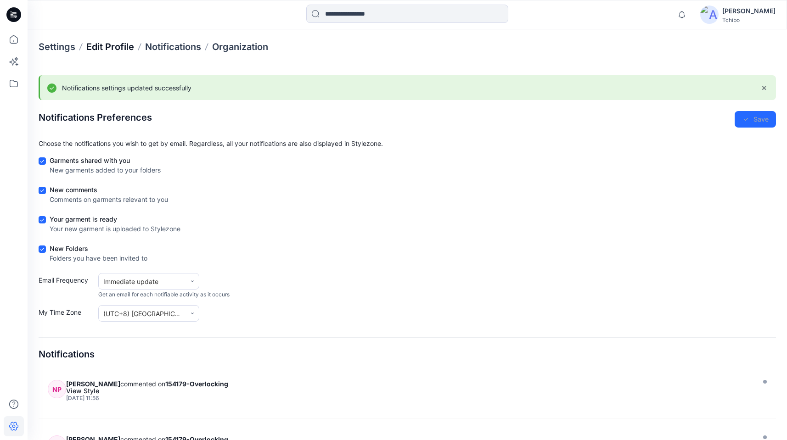
click at [112, 47] on p "Edit Profile" at bounding box center [110, 46] width 48 height 13
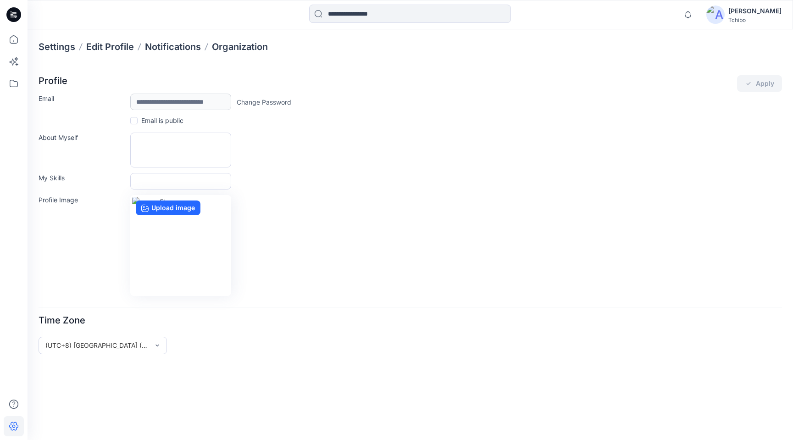
click at [140, 123] on label "Email is public" at bounding box center [156, 121] width 53 height 10
click at [138, 120] on label "Email is public" at bounding box center [156, 121] width 53 height 10
click at [374, 130] on div "**********" at bounding box center [411, 185] width 744 height 221
click at [66, 105] on div "**********" at bounding box center [411, 102] width 744 height 17
click at [441, 112] on div "**********" at bounding box center [411, 185] width 744 height 221
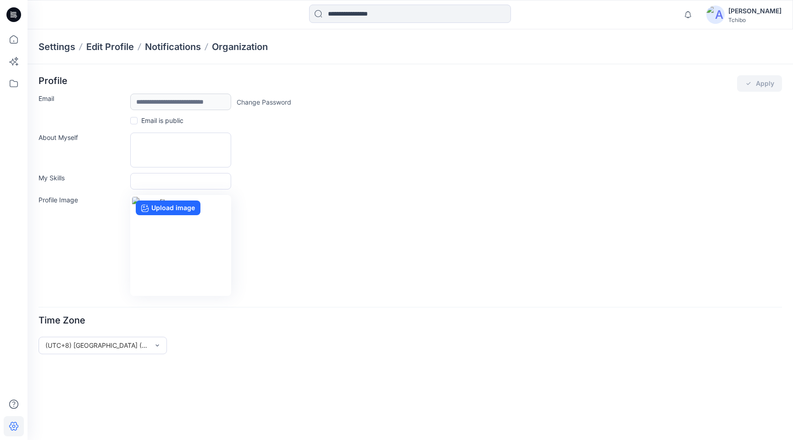
click at [594, 131] on div "**********" at bounding box center [411, 185] width 744 height 221
click at [180, 52] on p "Notifications" at bounding box center [173, 46] width 56 height 13
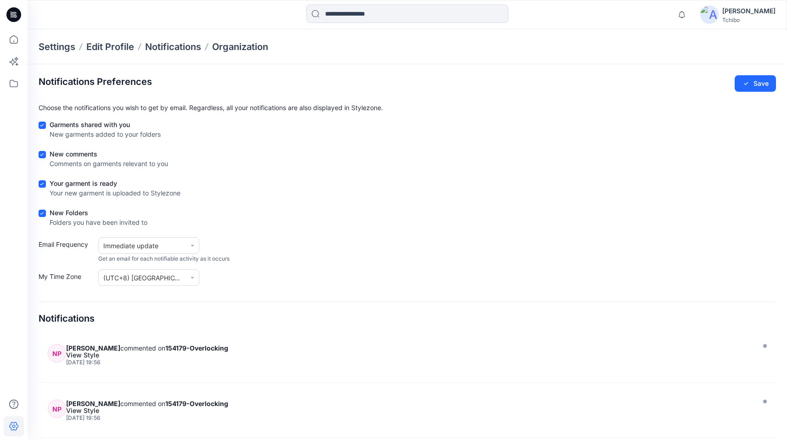
click at [254, 53] on div "Settings Edit Profile Notifications Organization" at bounding box center [407, 46] width 759 height 35
click at [116, 56] on div "Settings Edit Profile Notifications Organization" at bounding box center [407, 46] width 759 height 35
click at [116, 49] on p "Edit Profile" at bounding box center [110, 46] width 48 height 13
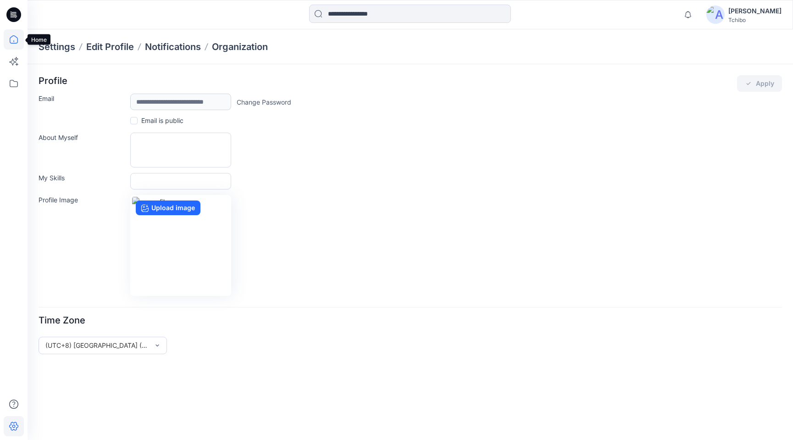
click at [18, 39] on icon at bounding box center [14, 39] width 20 height 20
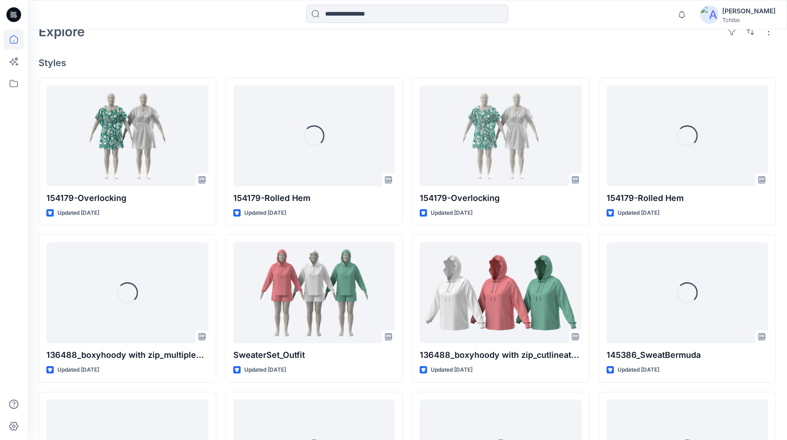
scroll to position [228, 0]
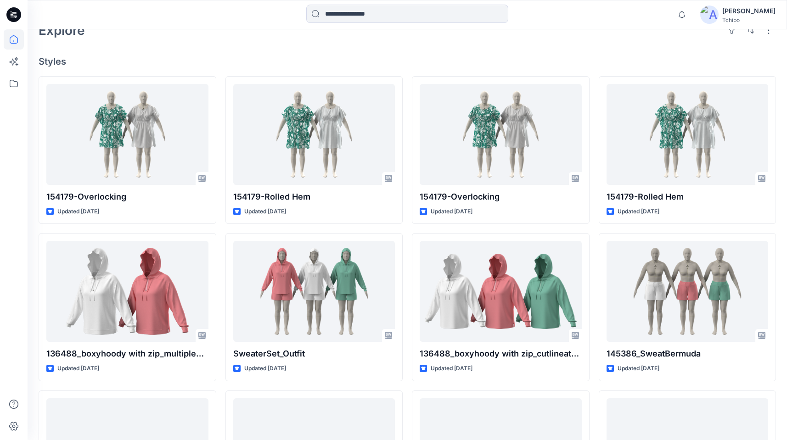
click at [411, 214] on div "154179-Overlocking Updated 22 days ago 136488_boxyhoody with zip_multiplecutlin…" at bounding box center [407, 307] width 737 height 463
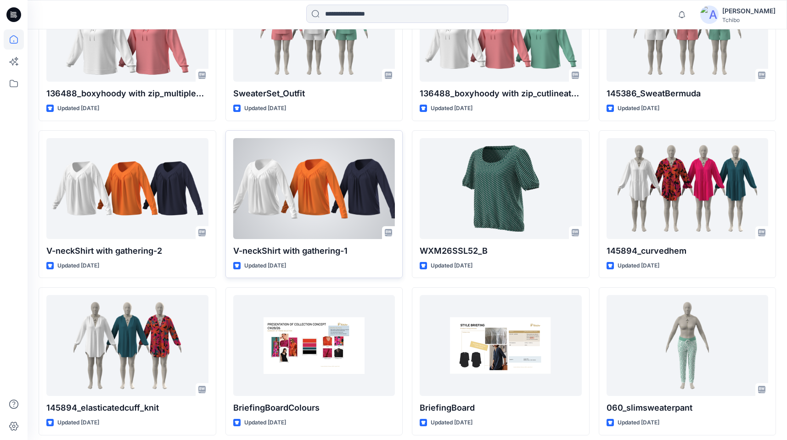
scroll to position [493, 0]
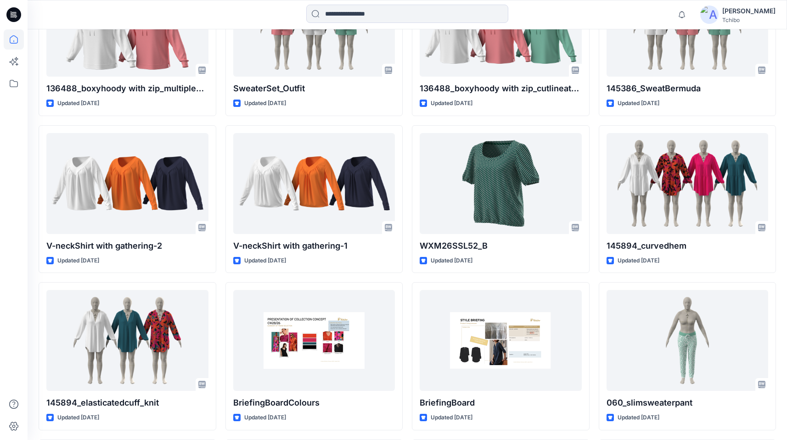
click at [407, 258] on div "154179-Overlocking Updated 22 days ago 136488_boxyhoody with zip_multiplecutlin…" at bounding box center [407, 278] width 737 height 934
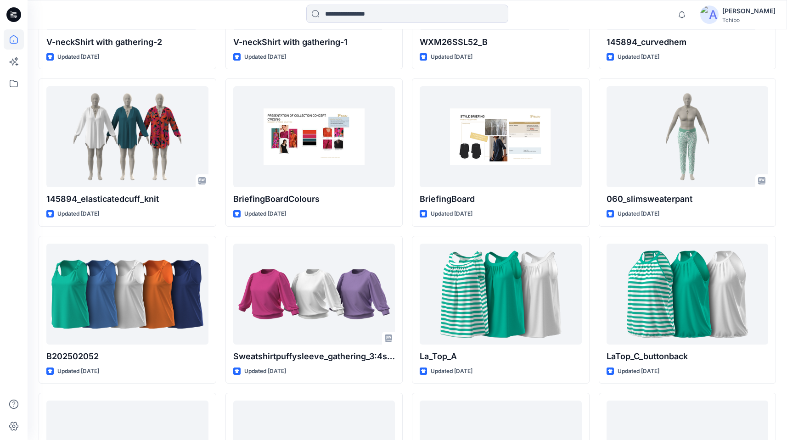
scroll to position [696, 0]
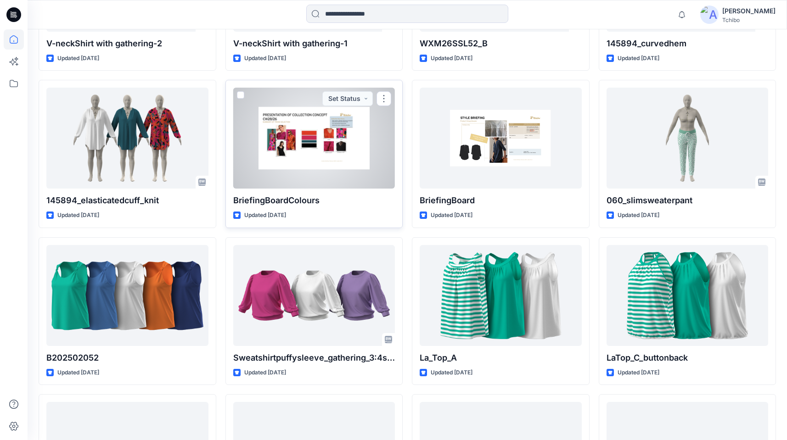
click at [345, 162] on div at bounding box center [314, 138] width 162 height 101
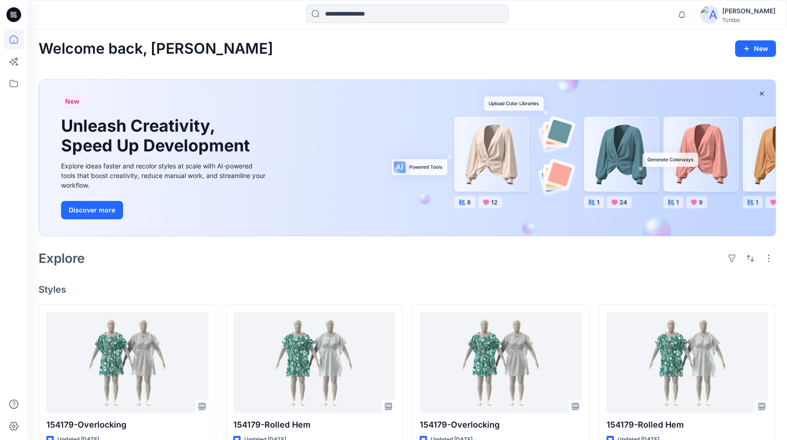
click at [768, 9] on div "丹虹 蒋" at bounding box center [748, 11] width 53 height 11
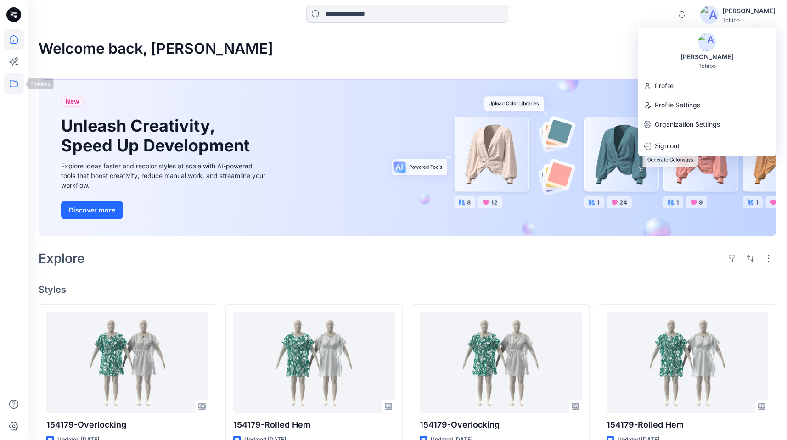
click at [15, 88] on icon at bounding box center [14, 83] width 20 height 20
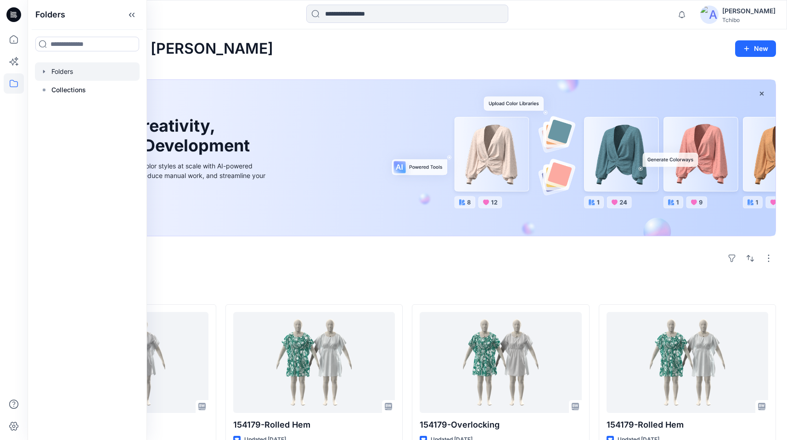
click at [60, 73] on div at bounding box center [87, 71] width 105 height 18
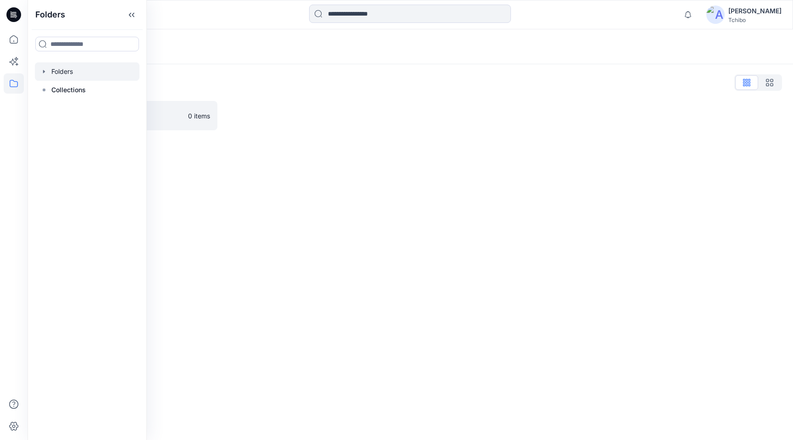
click at [315, 123] on div at bounding box center [316, 115] width 179 height 29
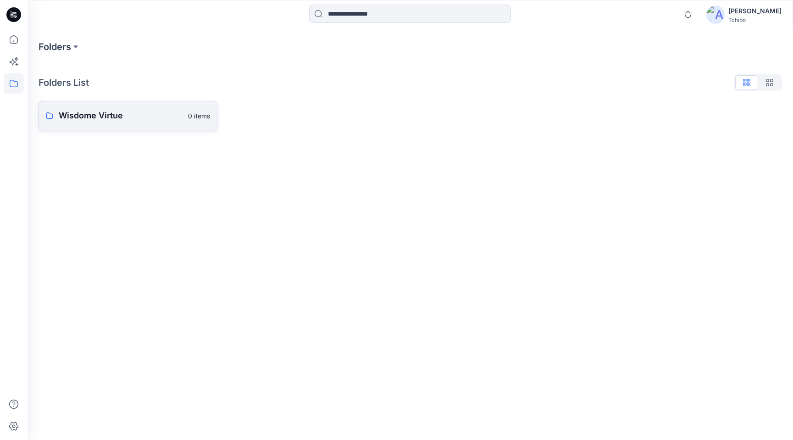
click at [87, 121] on p "Wisdome Virtue" at bounding box center [121, 115] width 124 height 13
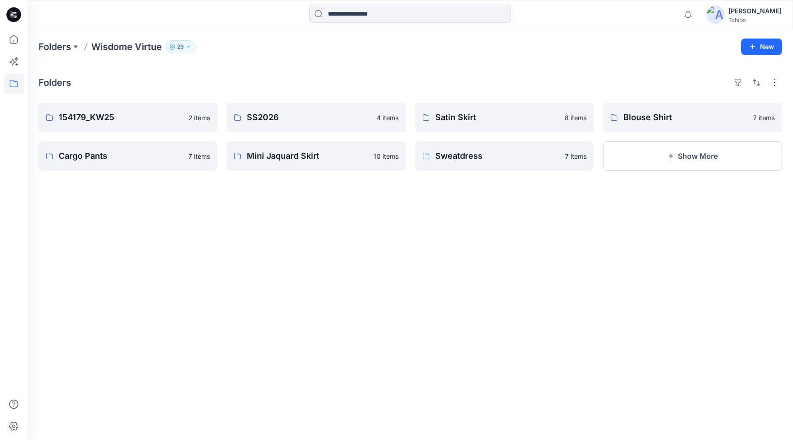
click at [533, 216] on div "Folders 154179_KW25 2 items Cargo Pants 7 items SS2026 4 items Mini Jaquard Ski…" at bounding box center [411, 252] width 766 height 376
click at [191, 49] on icon "button" at bounding box center [189, 47] width 6 height 6
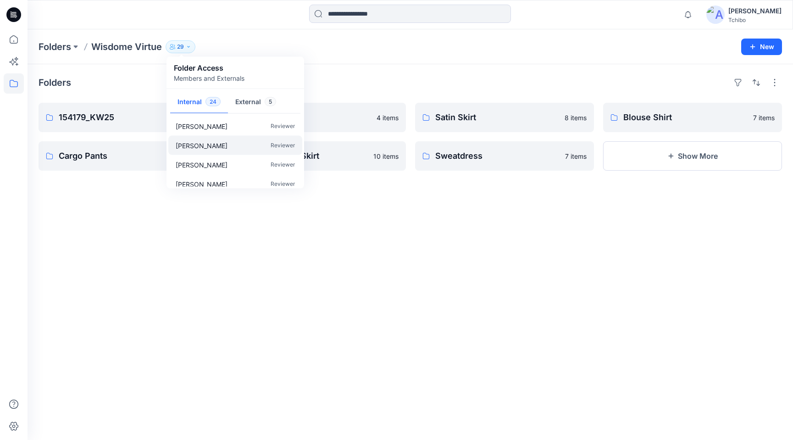
scroll to position [394, 0]
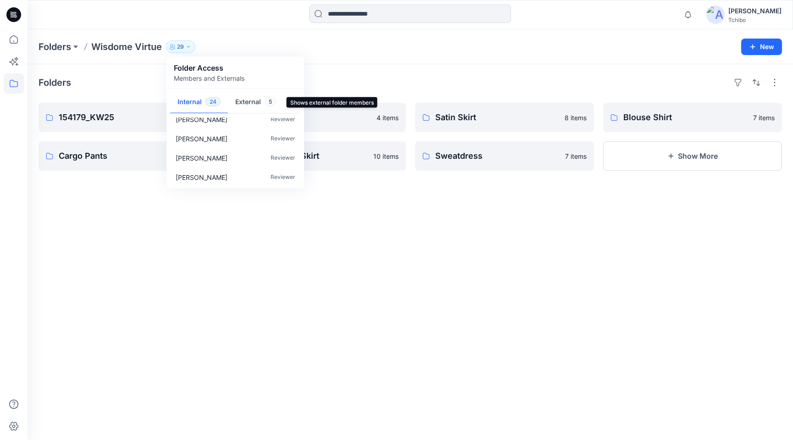
click at [256, 110] on button "External 5" at bounding box center [256, 102] width 56 height 23
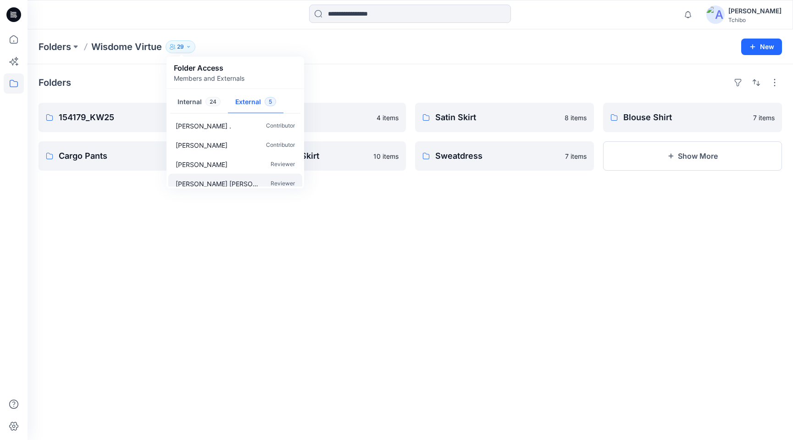
scroll to position [0, 0]
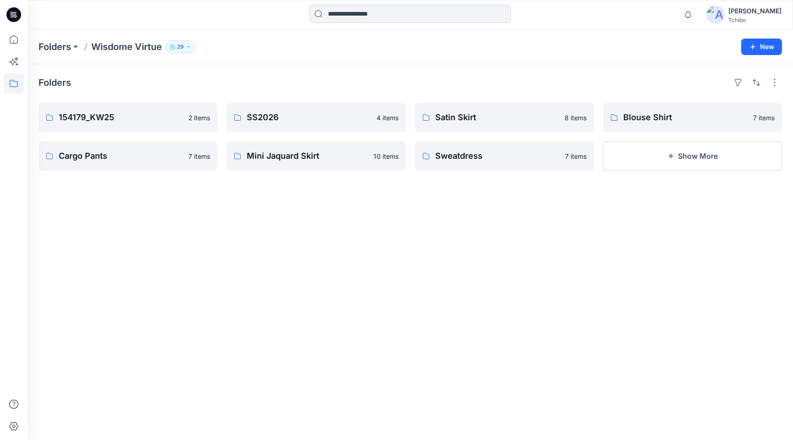
click at [408, 194] on div "Folders 154179_KW25 2 items Cargo Pants 7 items SS2026 4 items Mini Jaquard Ski…" at bounding box center [411, 252] width 766 height 376
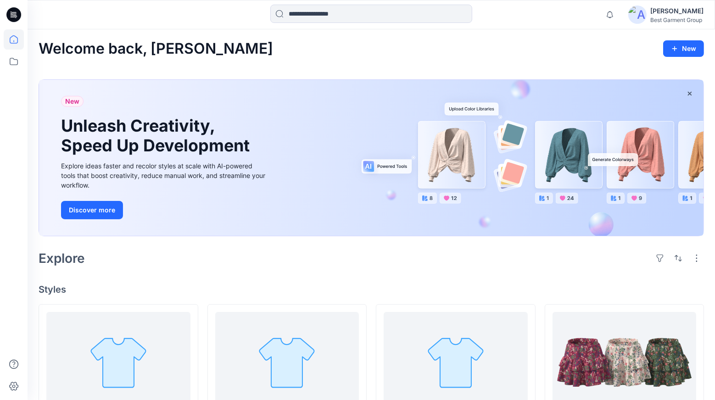
click at [378, 260] on div "Explore" at bounding box center [371, 258] width 665 height 22
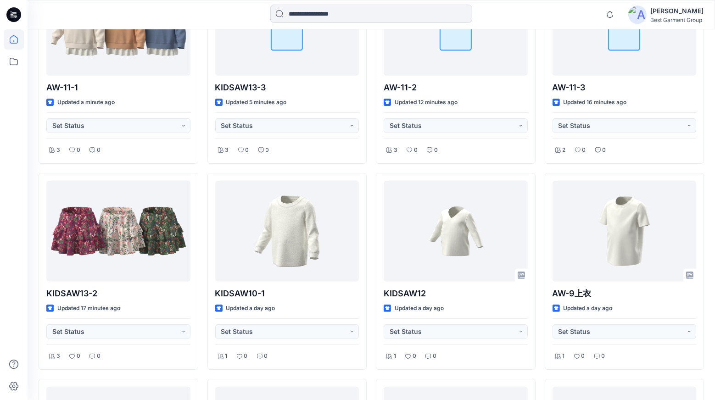
scroll to position [338, 0]
click at [205, 259] on div "AW-11-1 Updated a minute ago Set Status 3 0 0 KIDSAW13-2 Updated 17 minutes ago…" at bounding box center [371, 270] width 665 height 609
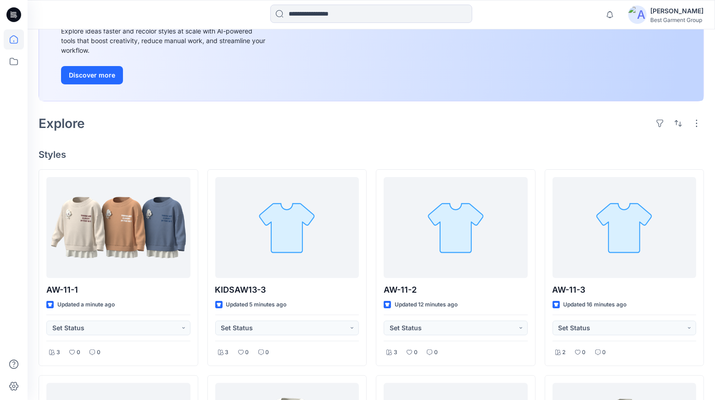
scroll to position [132, 0]
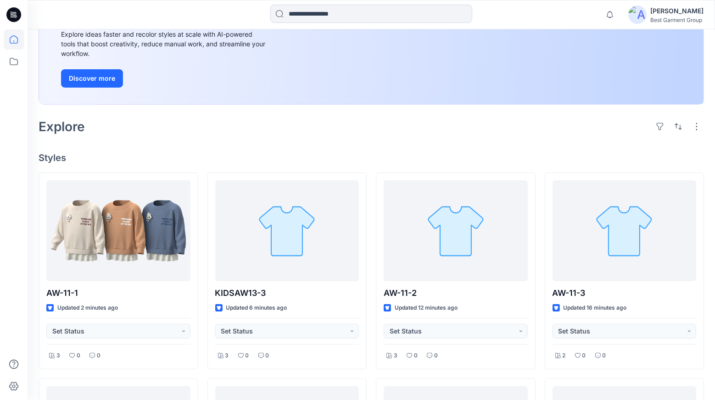
click at [196, 155] on h4 "Styles" at bounding box center [371, 157] width 665 height 11
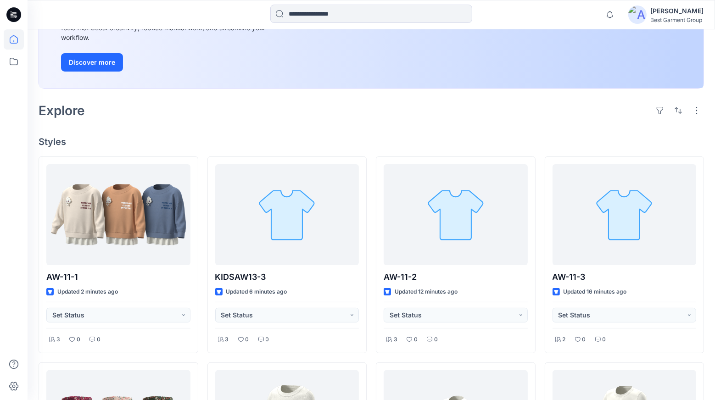
scroll to position [145, 0]
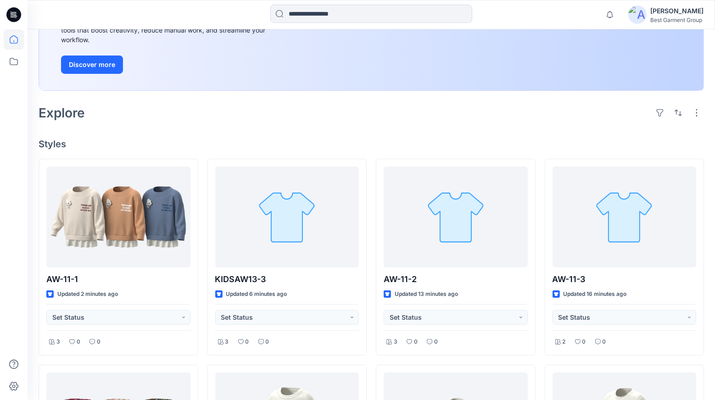
click at [373, 152] on div "Welcome back, [PERSON_NAME] New New Unleash Creativity, Speed Up Development Ex…" at bounding box center [371, 348] width 687 height 928
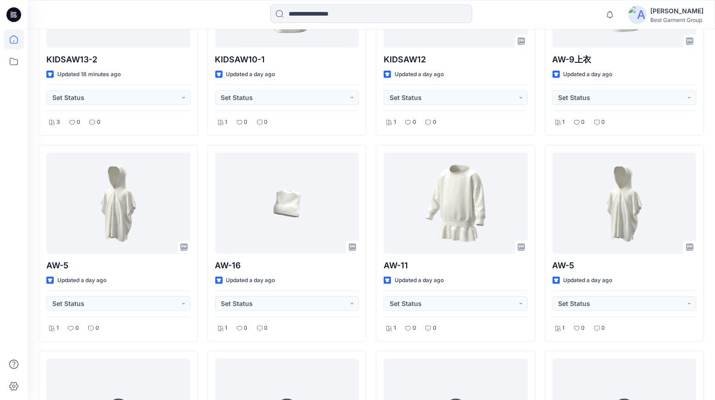
scroll to position [572, 0]
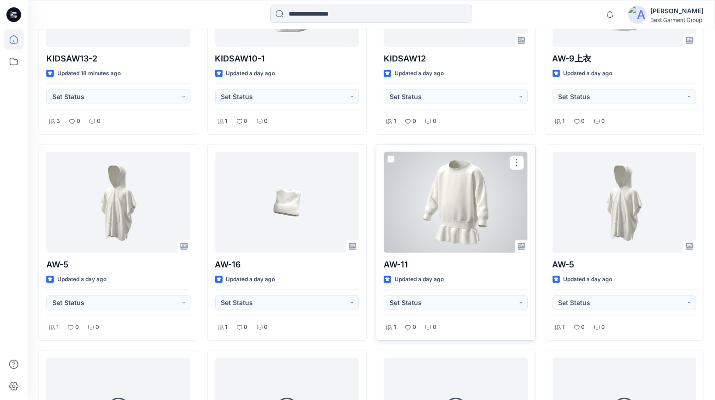
click at [457, 220] on div at bounding box center [456, 202] width 144 height 101
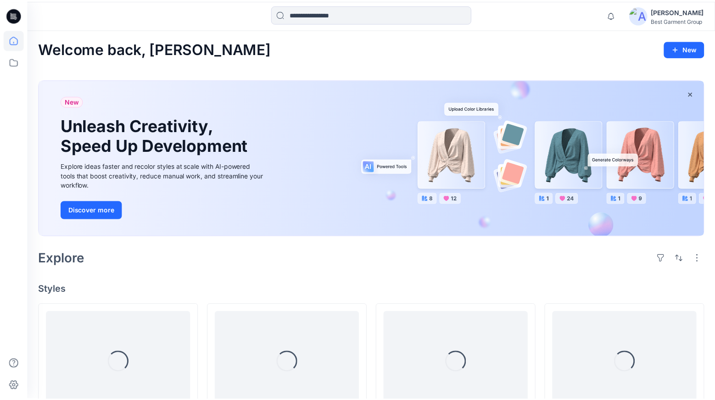
scroll to position [572, 0]
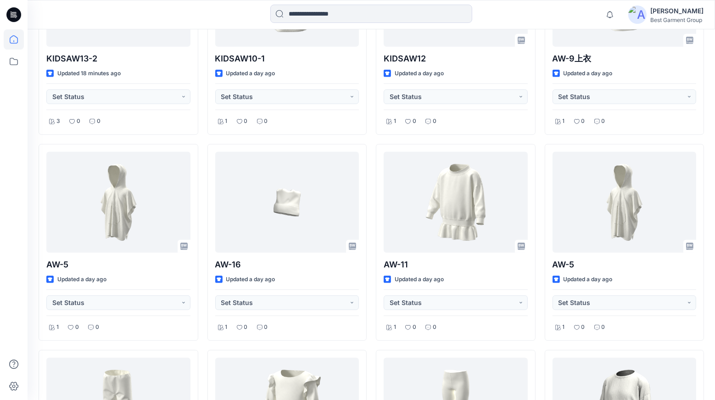
click at [202, 141] on div "AW-11-1 Updated 2 minutes ago Set Status 3 0 0 KIDSAW13-2 Updated 18 minutes ag…" at bounding box center [371, 346] width 665 height 1228
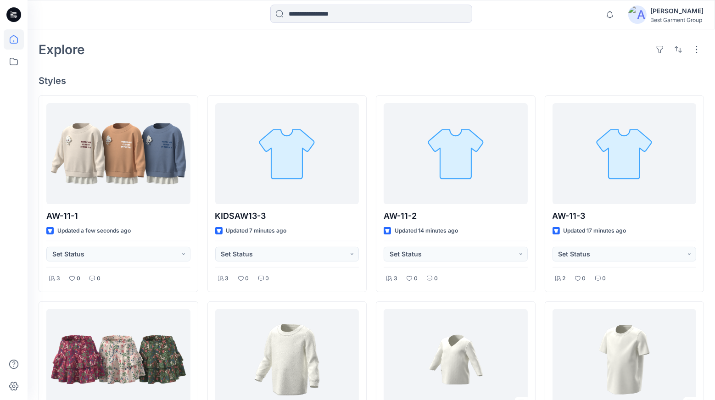
scroll to position [131, 0]
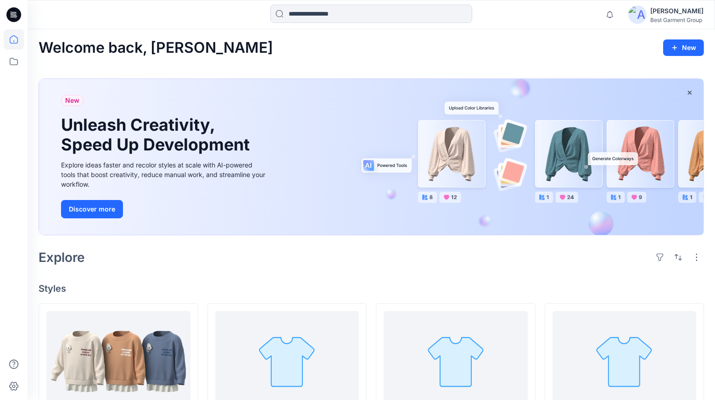
scroll to position [0, 0]
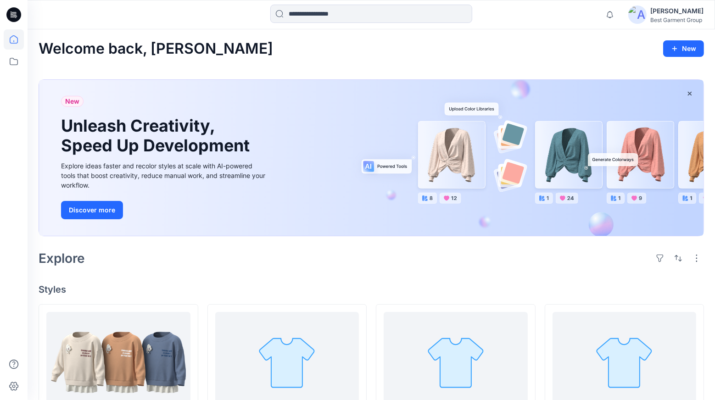
click at [541, 268] on div "Explore" at bounding box center [371, 258] width 665 height 22
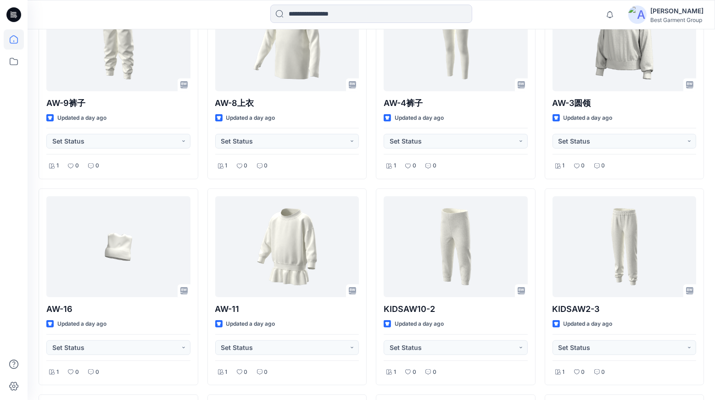
scroll to position [1116, 0]
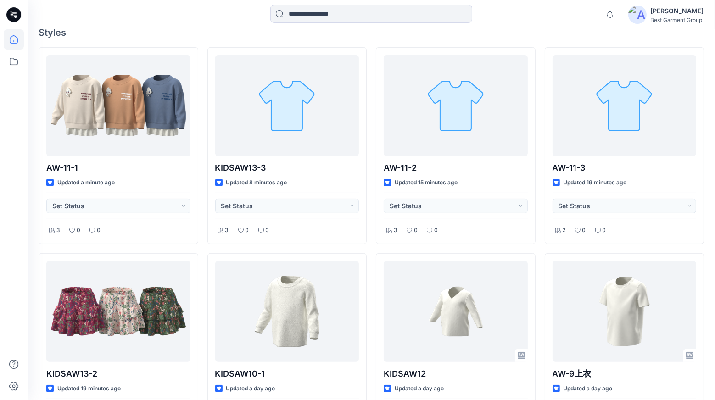
scroll to position [90, 0]
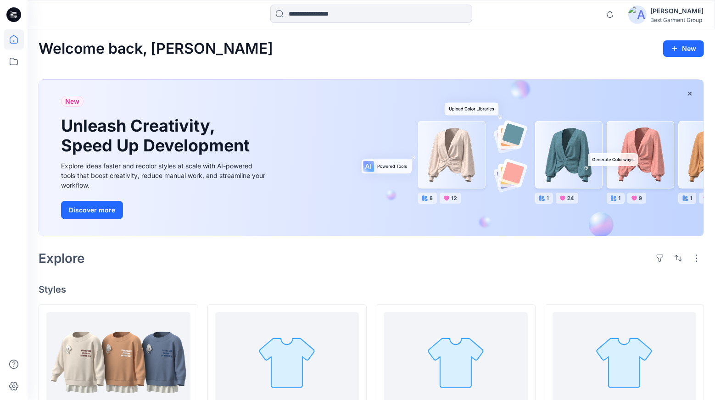
scroll to position [177, 0]
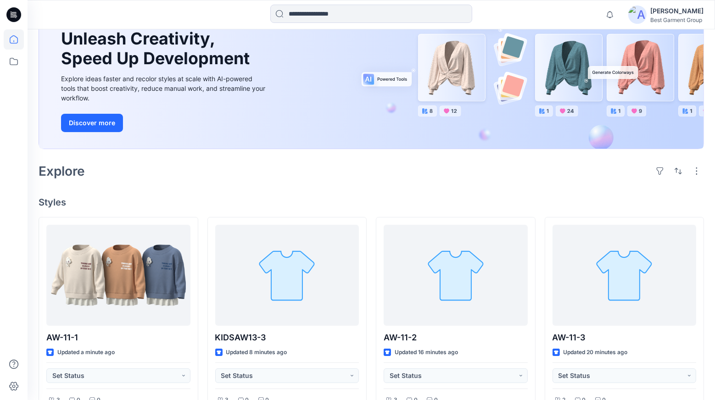
scroll to position [164, 0]
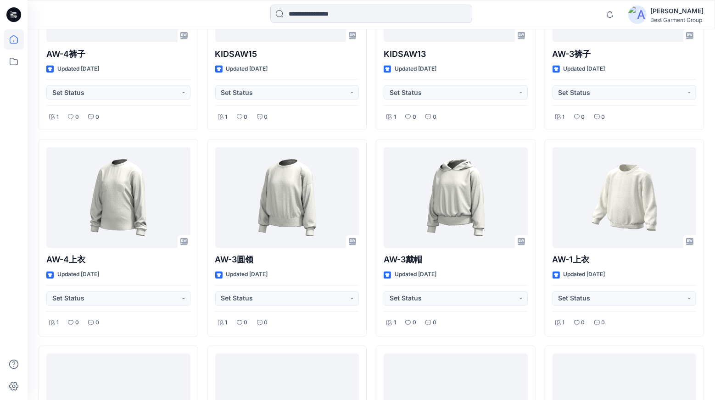
scroll to position [1810, 0]
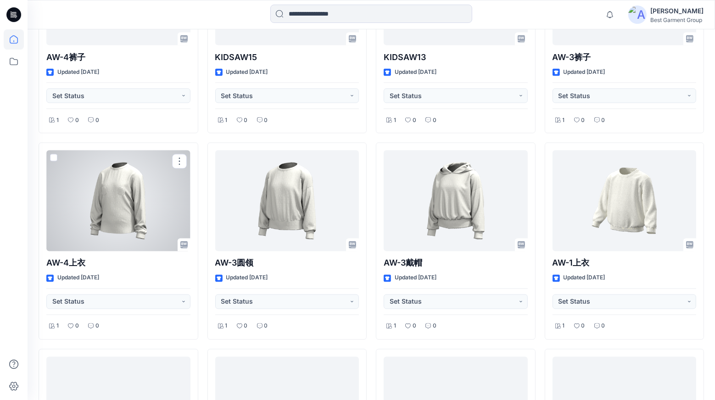
click at [150, 205] on div at bounding box center [118, 201] width 144 height 101
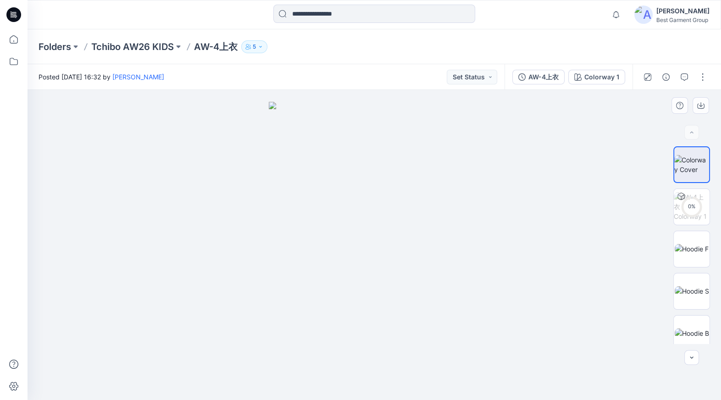
click at [397, 210] on img at bounding box center [374, 251] width 211 height 298
click at [526, 211] on div at bounding box center [375, 245] width 694 height 310
click at [687, 213] on circle at bounding box center [692, 206] width 18 height 18
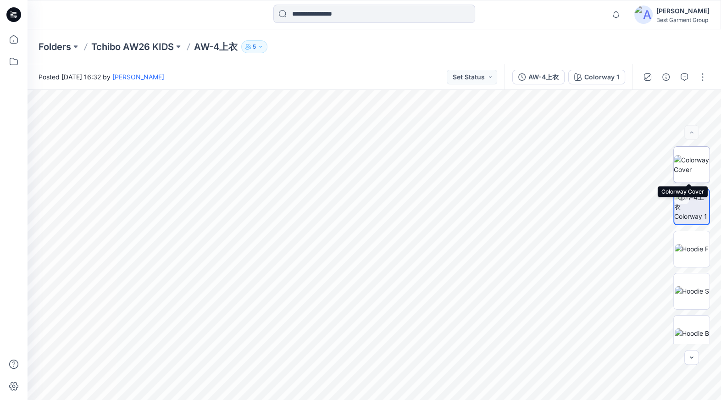
click at [703, 169] on img at bounding box center [692, 164] width 36 height 19
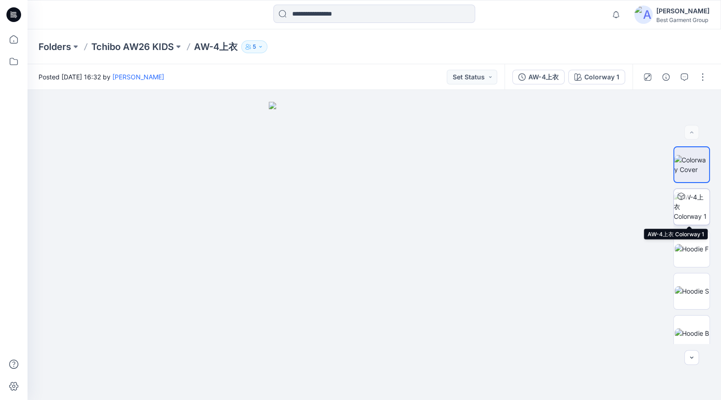
click at [695, 221] on img at bounding box center [692, 206] width 36 height 29
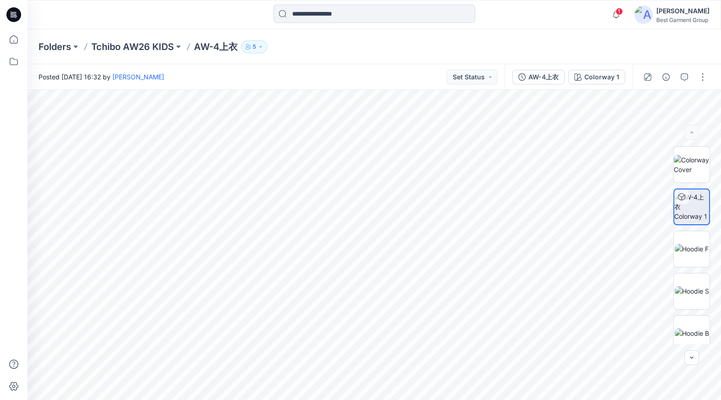
click at [316, 60] on div "Folders Tchibo AW26 KIDS AW-4上衣 5" at bounding box center [375, 46] width 694 height 35
